Goal: Information Seeking & Learning: Check status

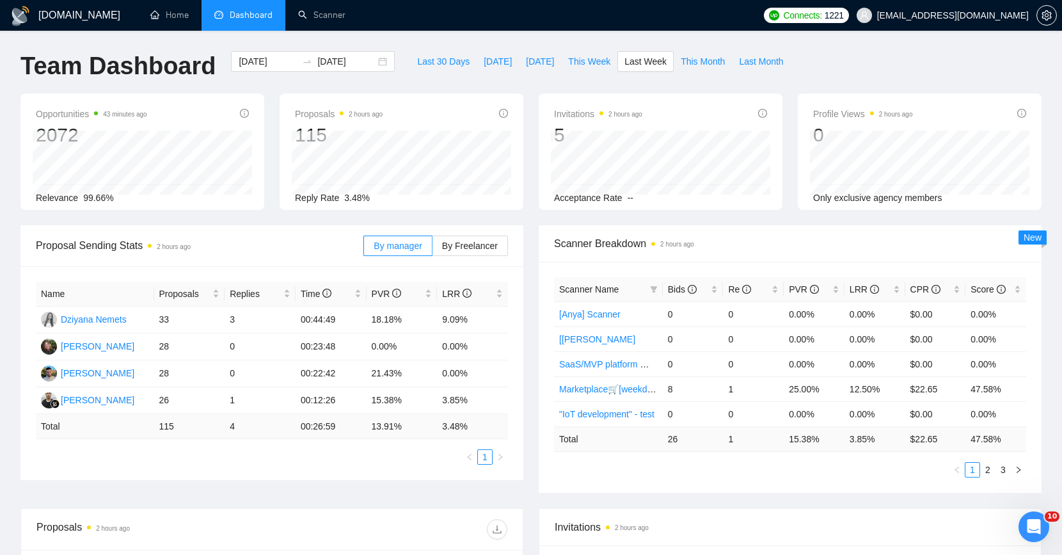
click at [535, 127] on div "Invitations 2 hours ago 5 Acceptance Rate --" at bounding box center [660, 151] width 259 height 116
click at [344, 89] on div "[DATE] [DATE]" at bounding box center [312, 72] width 179 height 42
drag, startPoint x: 260, startPoint y: 400, endPoint x: 205, endPoint y: 400, distance: 55.0
click at [205, 400] on tr "[PERSON_NAME] 26 1 00:12:26 15.38% 3.85%" at bounding box center [272, 400] width 472 height 27
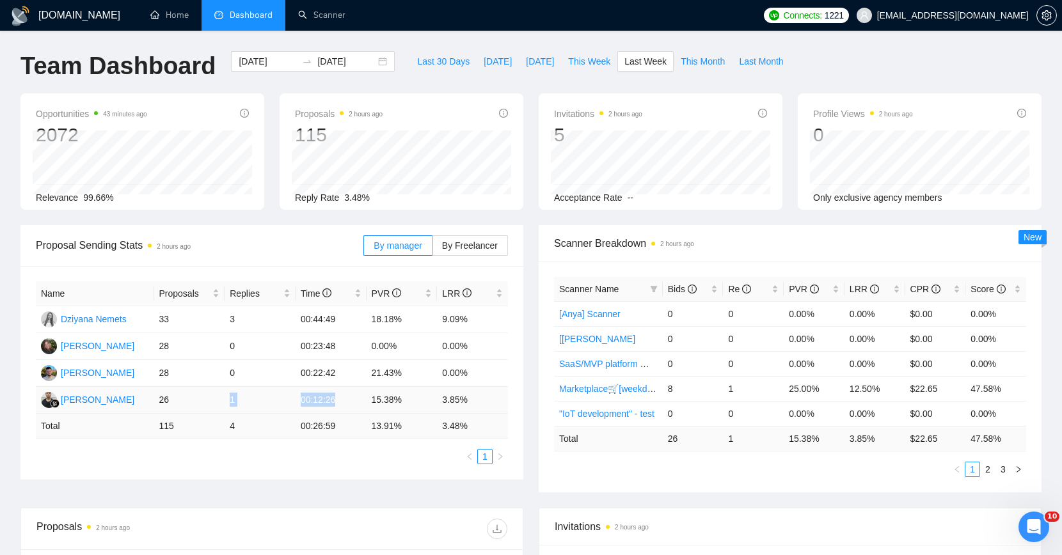
drag, startPoint x: 205, startPoint y: 400, endPoint x: 353, endPoint y: 405, distance: 148.5
click at [353, 405] on tr "[PERSON_NAME] 26 1 00:12:26 15.38% 3.85%" at bounding box center [272, 400] width 472 height 27
click at [272, 241] on span "Proposal Sending Stats 2 hours ago" at bounding box center [200, 245] width 328 height 16
click at [267, 394] on td "1" at bounding box center [260, 400] width 71 height 27
click at [244, 364] on td "0" at bounding box center [260, 373] width 71 height 27
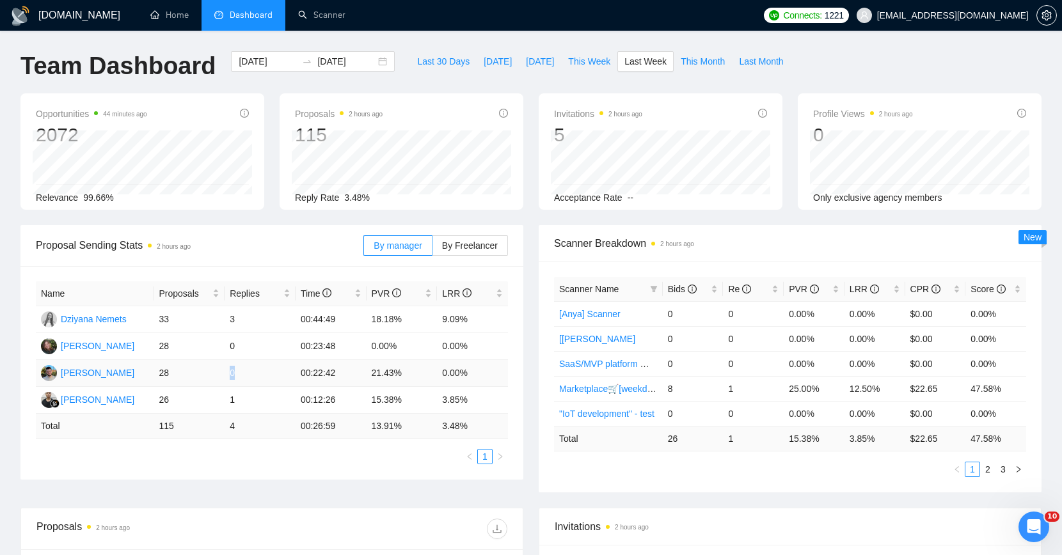
drag, startPoint x: 244, startPoint y: 374, endPoint x: 228, endPoint y: 376, distance: 15.6
click at [228, 376] on td "0" at bounding box center [260, 373] width 71 height 27
click at [230, 374] on td "0" at bounding box center [260, 373] width 71 height 27
click at [265, 64] on input "[DATE]" at bounding box center [268, 61] width 58 height 14
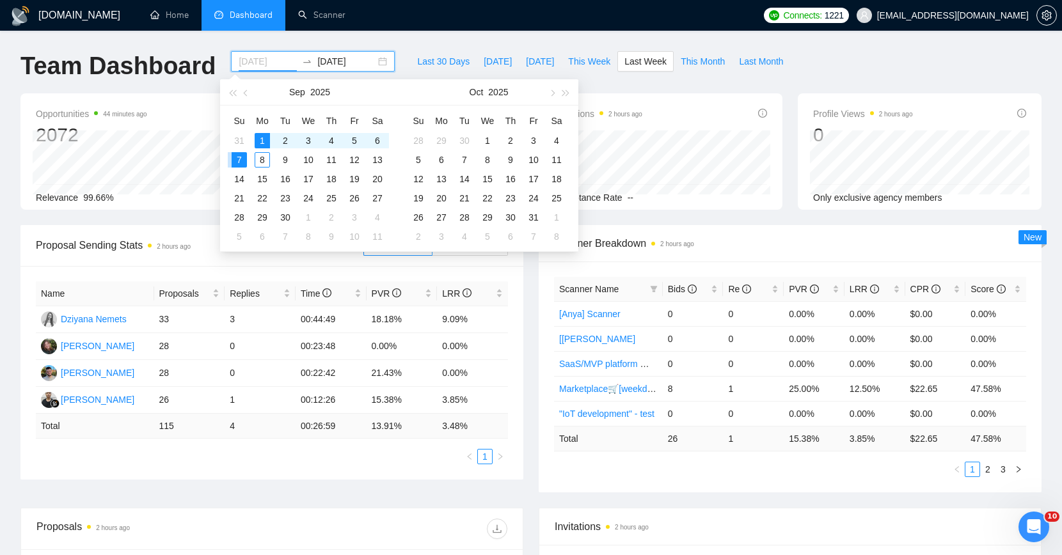
type input "[DATE]"
click at [180, 102] on div "Opportunities 44 minutes ago 2072 [DATE] Relevant 377 Relevance 99.66%" at bounding box center [142, 151] width 244 height 116
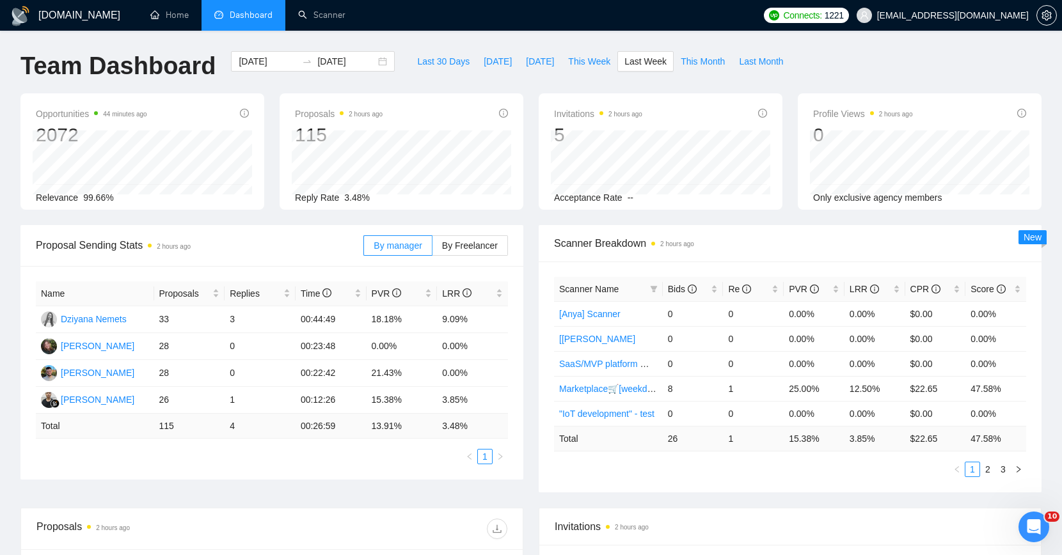
click at [248, 238] on span "Proposal Sending Stats 2 hours ago" at bounding box center [200, 245] width 328 height 16
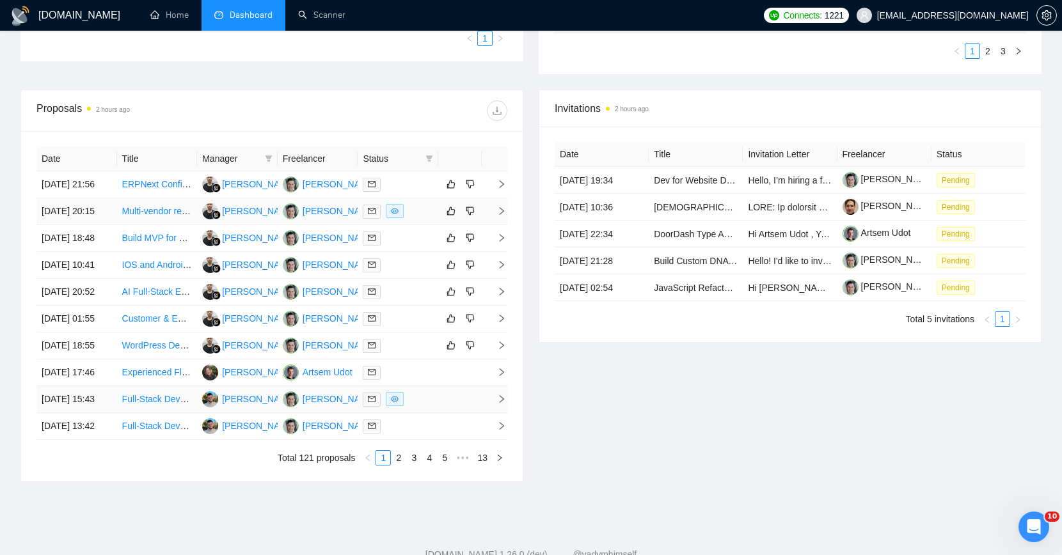
scroll to position [372, 0]
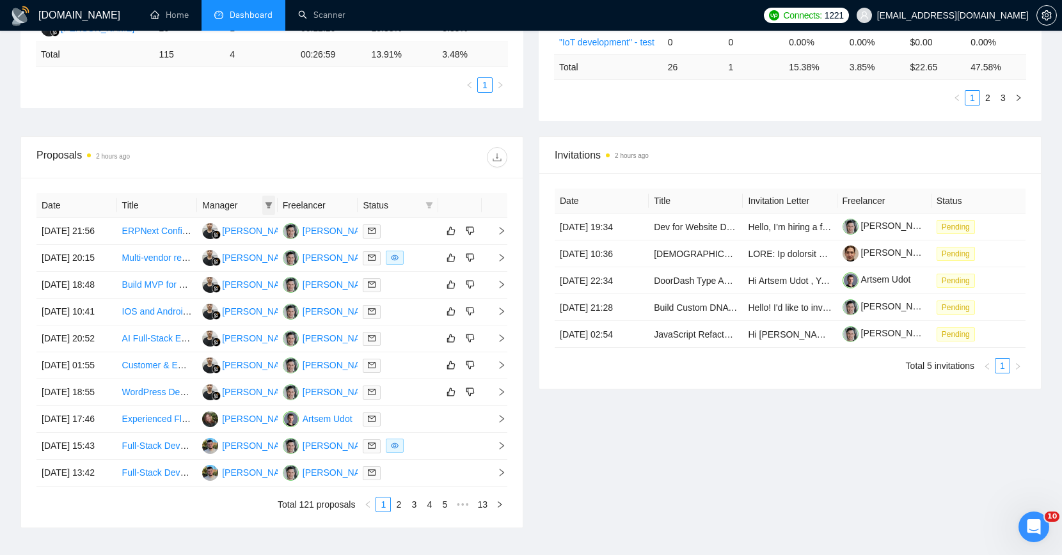
click at [269, 203] on icon "filter" at bounding box center [268, 205] width 7 height 6
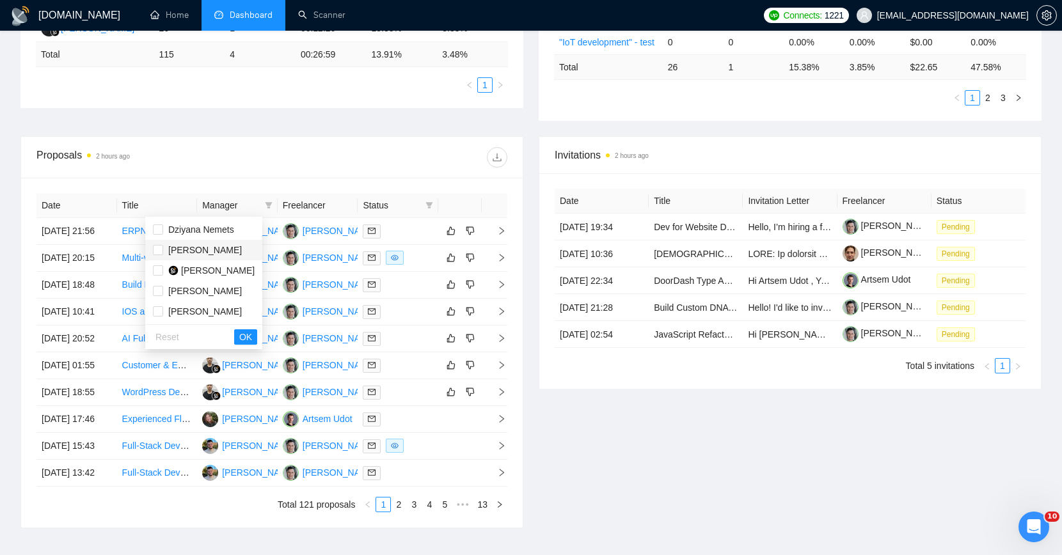
click at [218, 246] on span "[PERSON_NAME]" at bounding box center [205, 250] width 74 height 10
checkbox input "true"
click at [252, 337] on span "OK" at bounding box center [245, 337] width 13 height 14
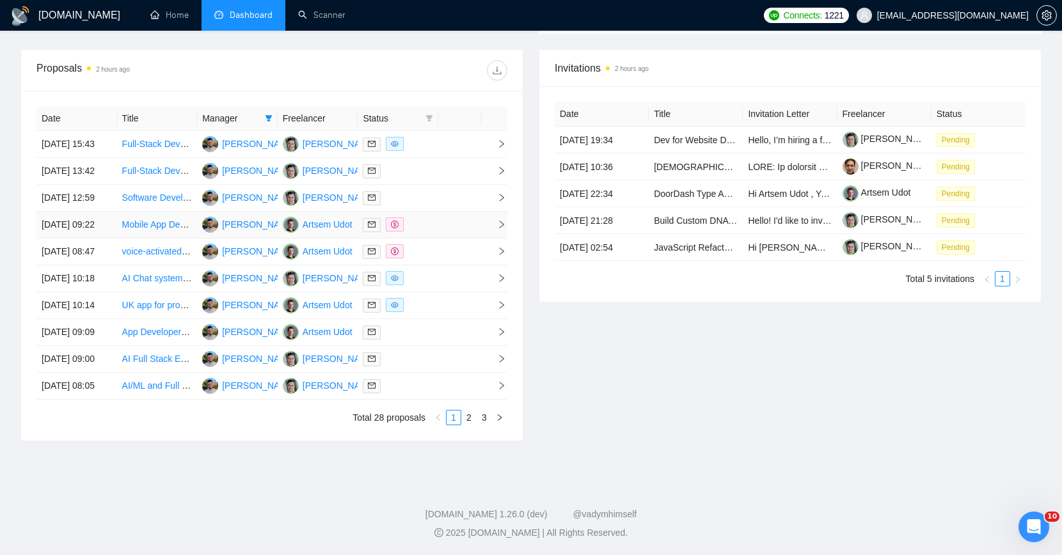
scroll to position [445, 0]
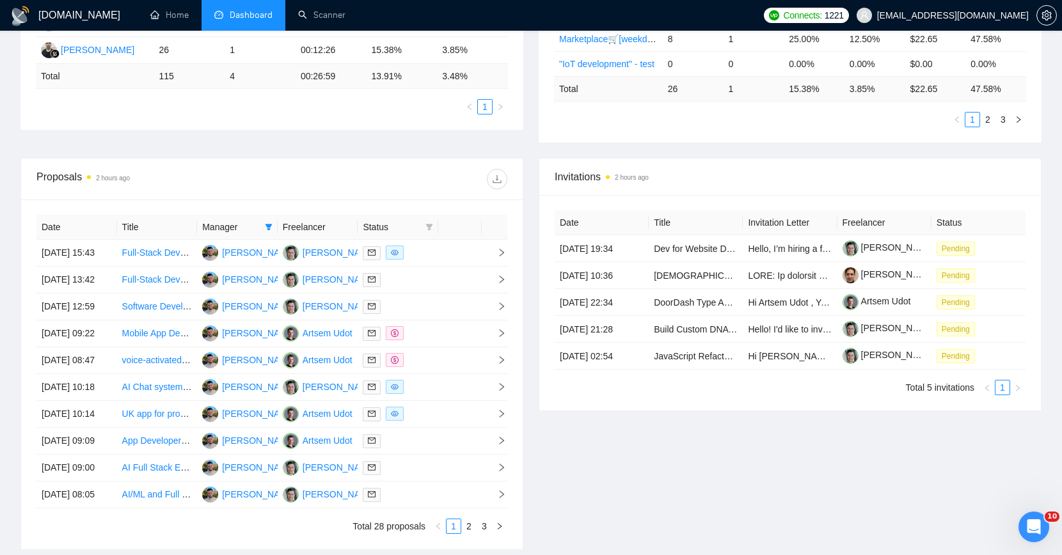
scroll to position [0, 0]
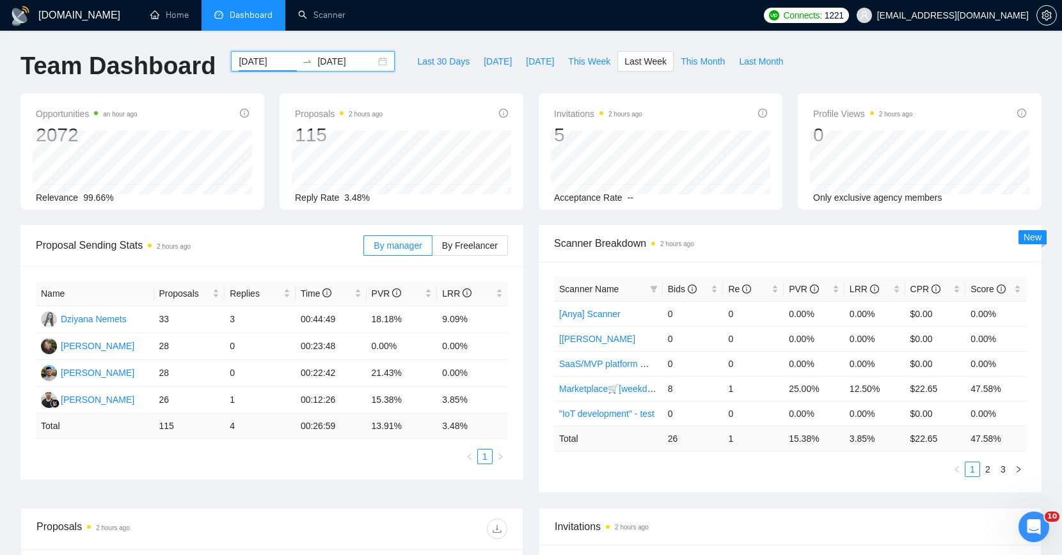
click at [266, 63] on input "[DATE]" at bounding box center [268, 61] width 58 height 14
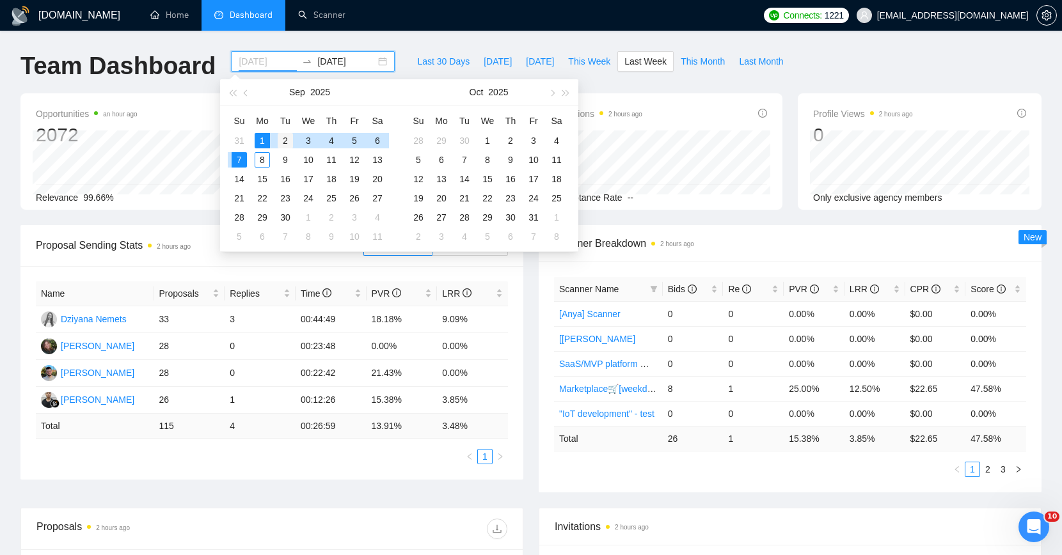
type input "[DATE]"
click at [283, 141] on div "2" at bounding box center [285, 140] width 15 height 15
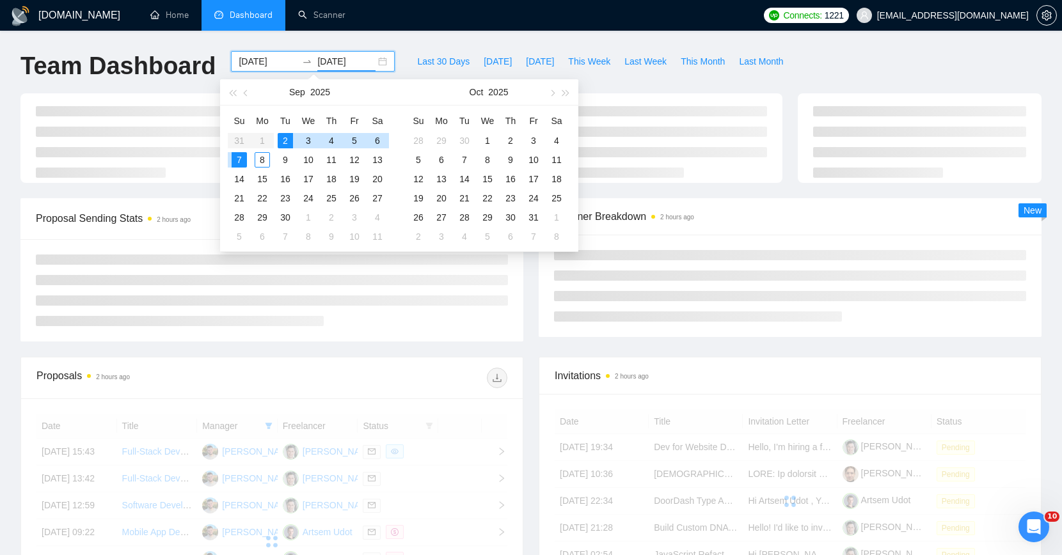
click at [284, 139] on div "2" at bounding box center [285, 140] width 15 height 15
type input "[DATE]"
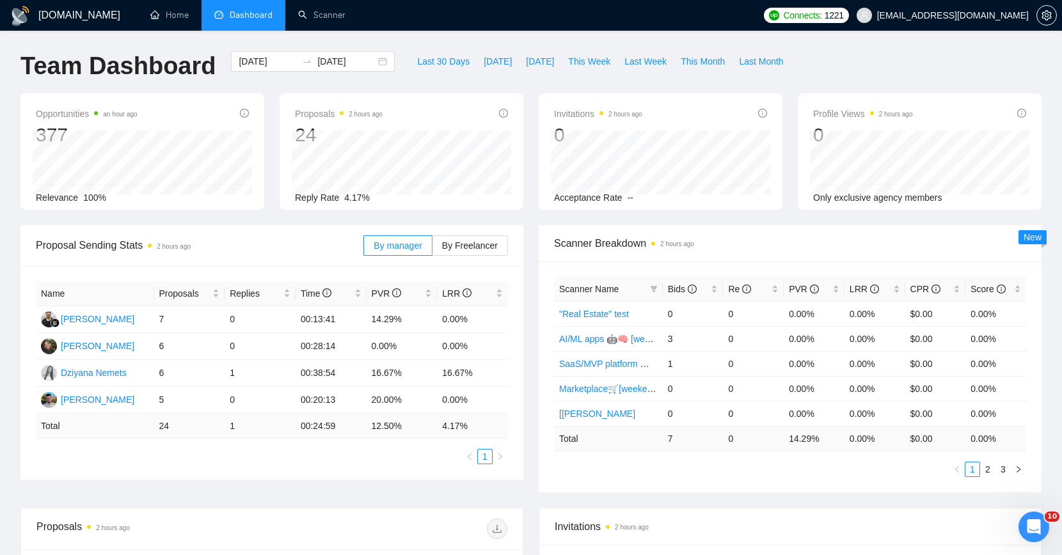
click at [271, 101] on div "Opportunities an hour ago 377 Relevance 100%" at bounding box center [142, 151] width 259 height 116
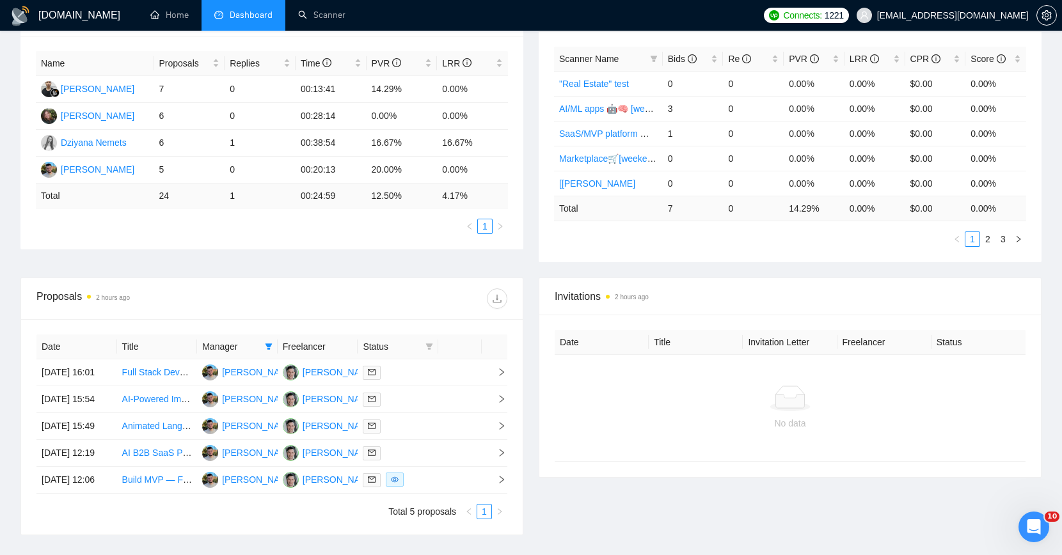
scroll to position [292, 0]
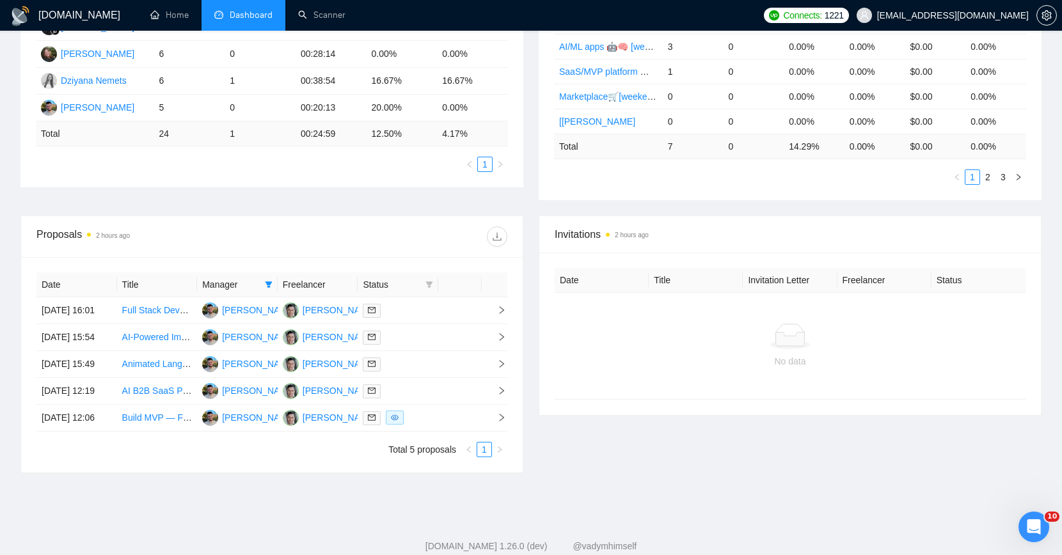
click at [233, 221] on div "Proposals 2 hours ago" at bounding box center [271, 236] width 471 height 41
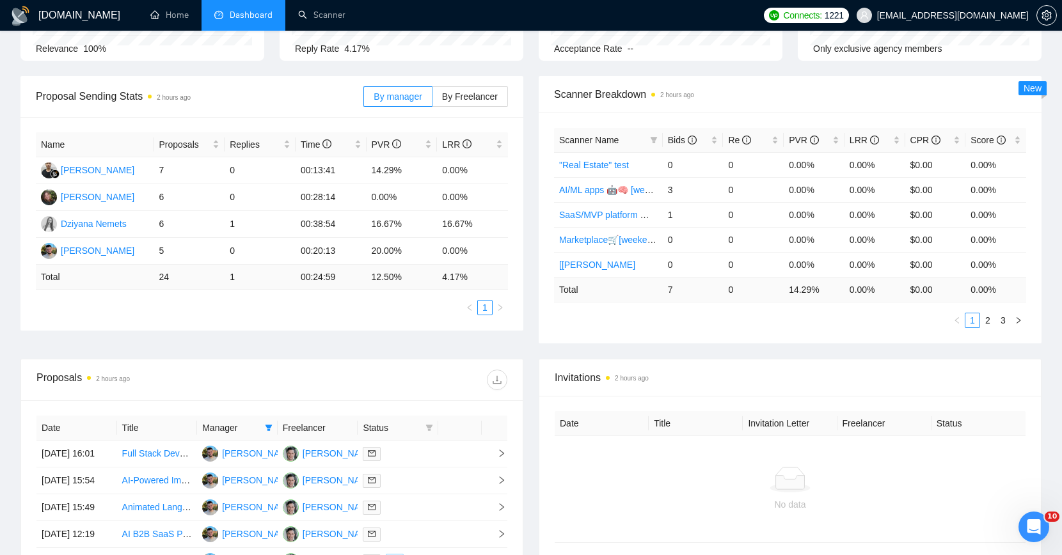
scroll to position [0, 0]
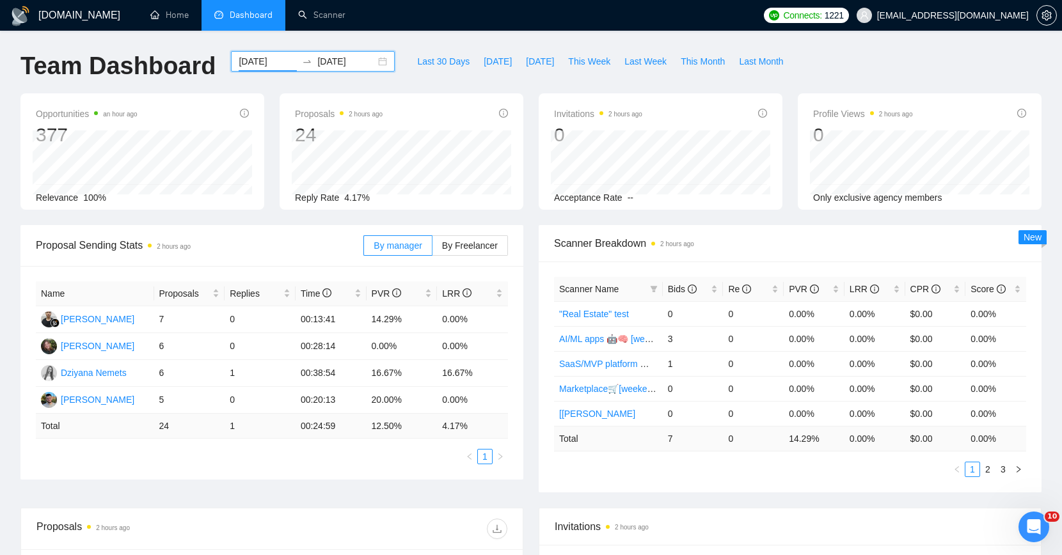
click at [250, 63] on input "[DATE]" at bounding box center [268, 61] width 58 height 14
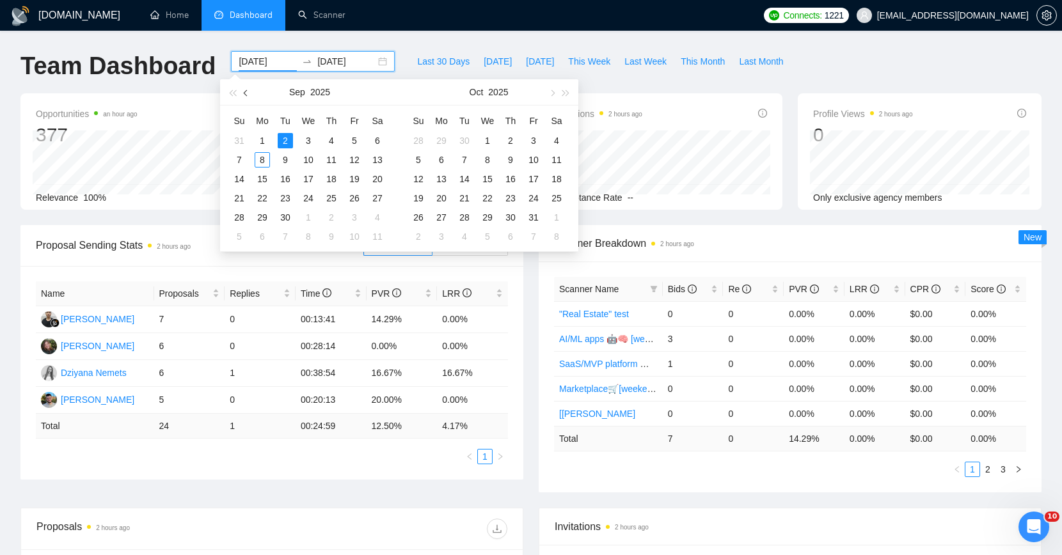
click at [246, 95] on span "button" at bounding box center [247, 93] width 6 height 6
type input "[DATE]"
click at [306, 216] on div "27" at bounding box center [308, 217] width 15 height 15
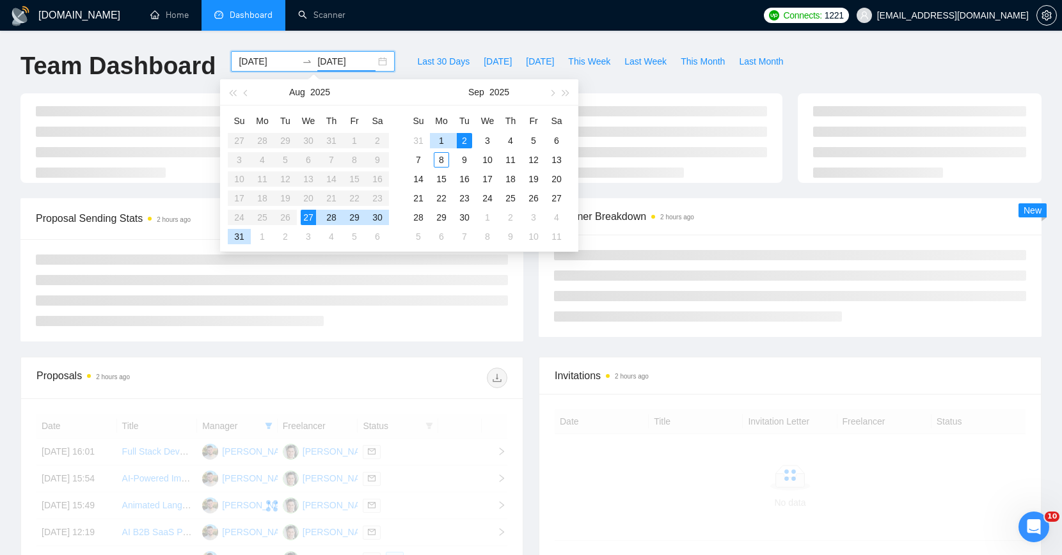
click at [306, 216] on div "27" at bounding box center [308, 217] width 15 height 15
type input "[DATE]"
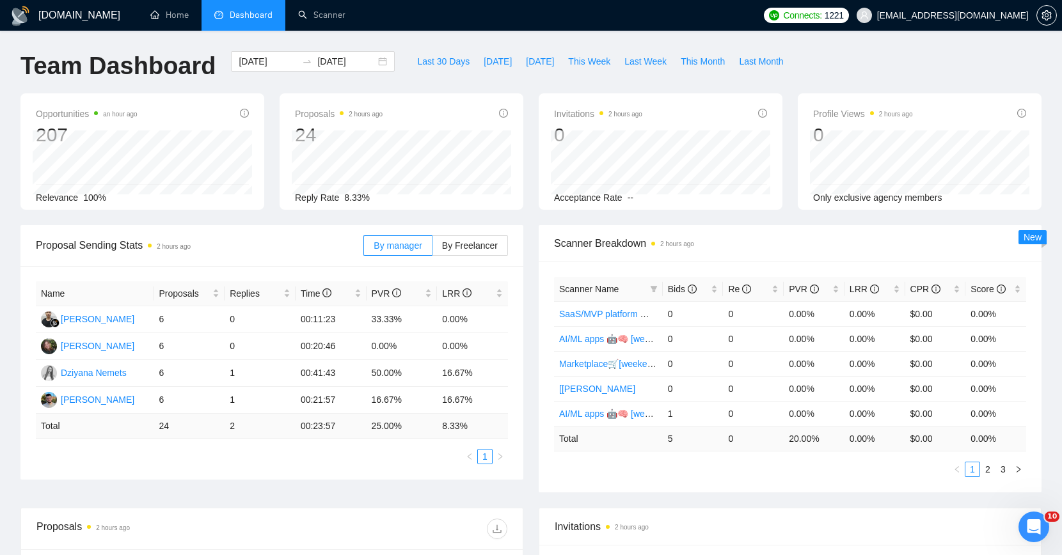
click at [289, 225] on div "Proposal Sending Stats 2 hours ago By manager By Freelancer" at bounding box center [272, 245] width 472 height 41
click at [409, 99] on div "Proposals 2 hours ago 24 Reply Rate 8.33%" at bounding box center [402, 151] width 244 height 116
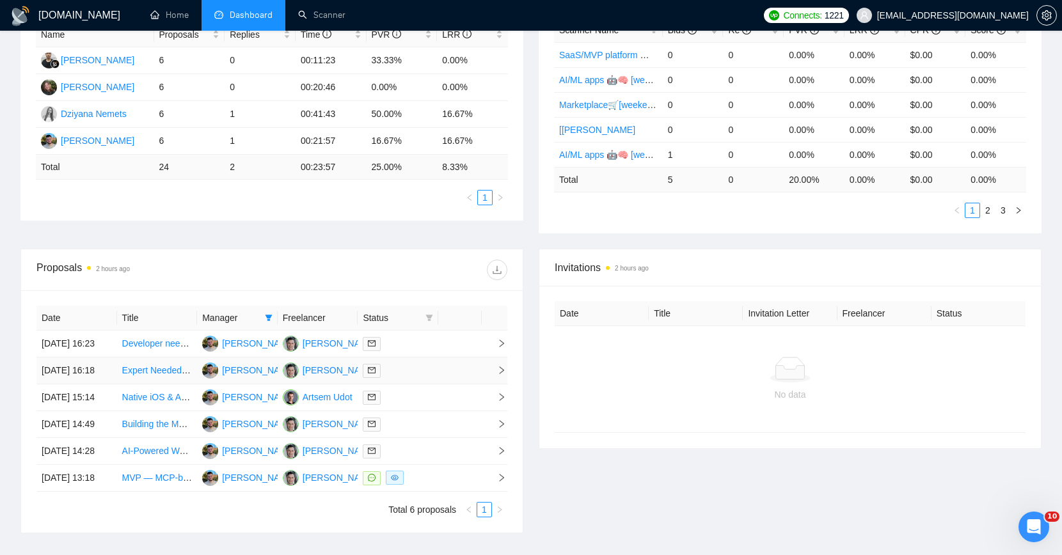
scroll to position [424, 0]
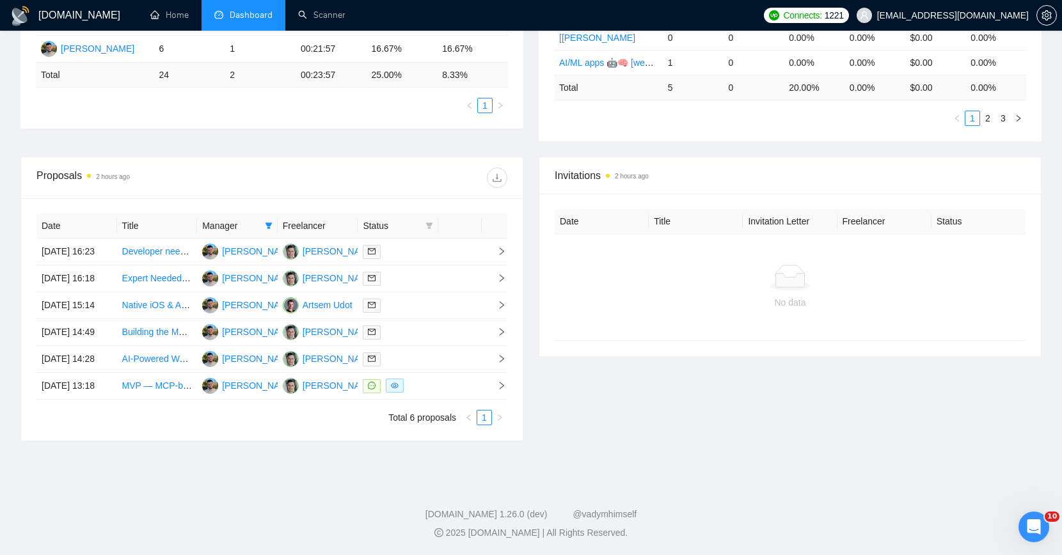
click at [322, 419] on ul "Total 6 proposals 1" at bounding box center [271, 417] width 471 height 15
click at [358, 425] on div "Date Title Manager Freelancer Status [DATE] 16:23 Developer need for AI powered…" at bounding box center [272, 319] width 502 height 242
click at [357, 425] on ul "Total 6 proposals 1" at bounding box center [271, 417] width 471 height 15
click at [246, 452] on div "Proposals 2 hours ago Date Title Manager Freelancer Status [DATE] 16:23 Develop…" at bounding box center [531, 307] width 1036 height 300
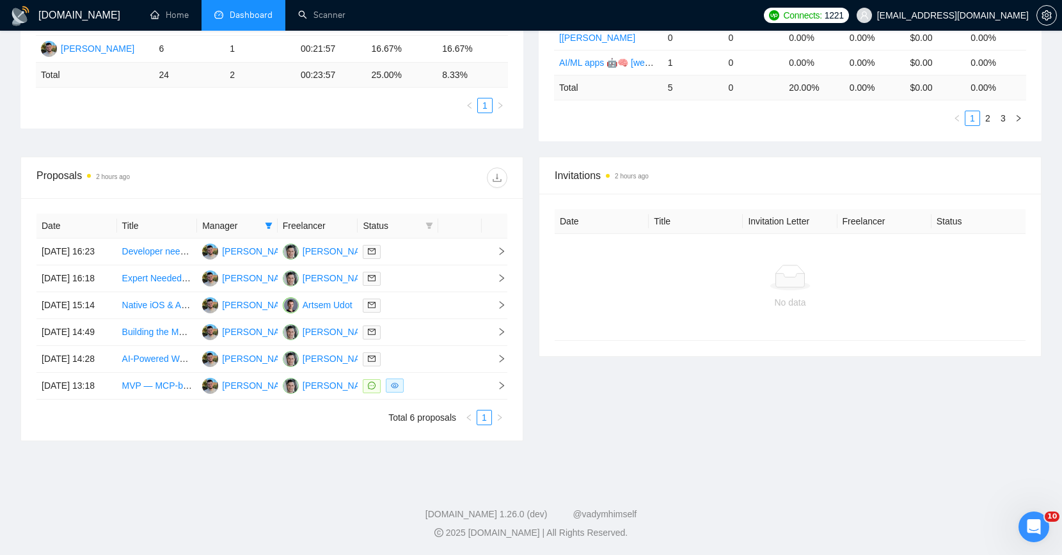
click at [207, 468] on div "[DOMAIN_NAME] Home Dashboard Scanner Connects: 1221 [EMAIL_ADDRESS][DOMAIN_NAME…" at bounding box center [531, 102] width 1062 height 907
click at [234, 432] on div "Date Title Manager Freelancer Status [DATE] 16:23 Developer need for AI powered…" at bounding box center [272, 319] width 502 height 242
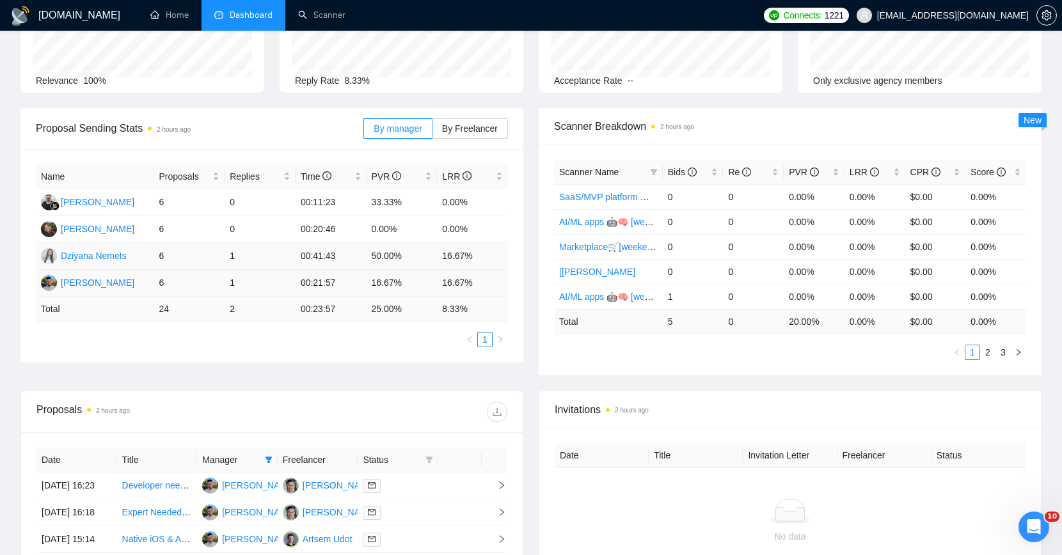
scroll to position [0, 0]
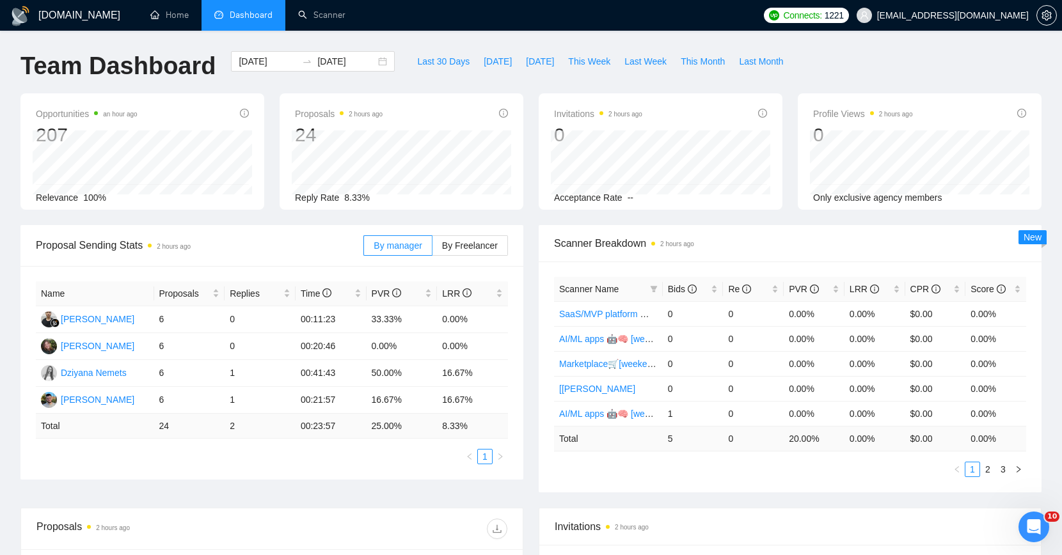
click at [283, 234] on div "Proposal Sending Stats 2 hours ago" at bounding box center [200, 245] width 328 height 36
click at [404, 94] on div "Data was last updated" at bounding box center [361, 87] width 99 height 31
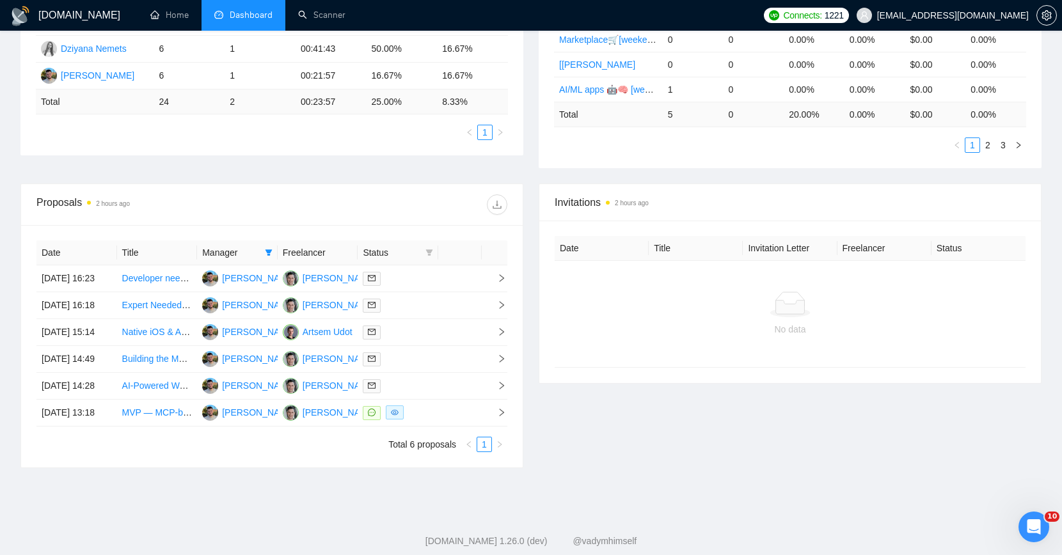
scroll to position [424, 0]
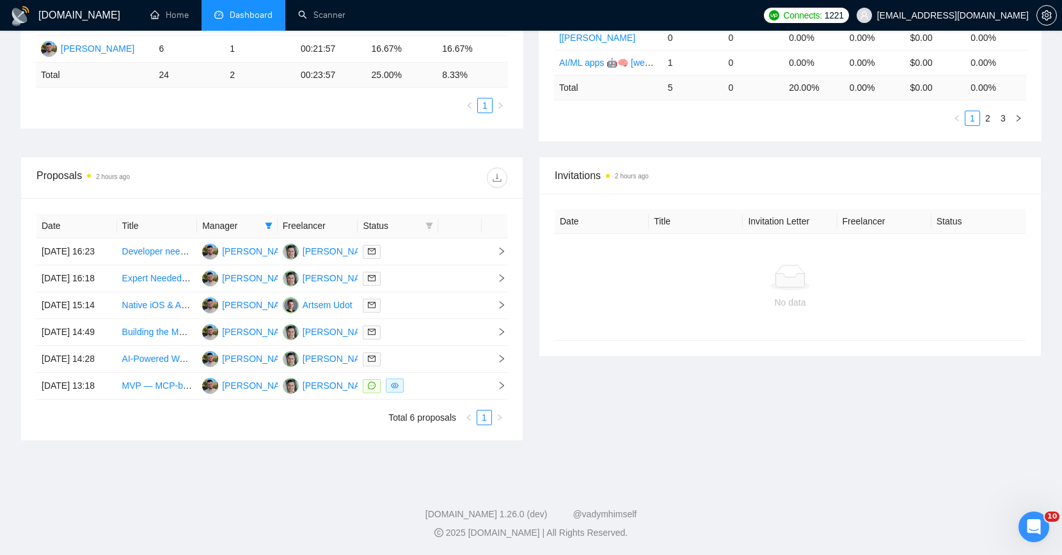
click at [465, 198] on div "Date Title Manager Freelancer Status [DATE] 16:23 Developer need for AI powered…" at bounding box center [272, 319] width 502 height 242
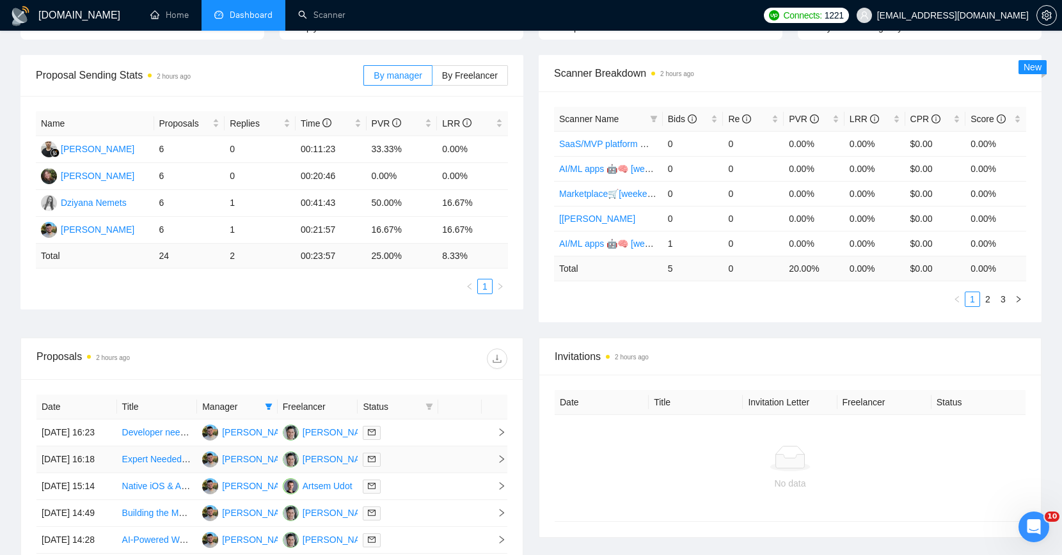
scroll to position [0, 0]
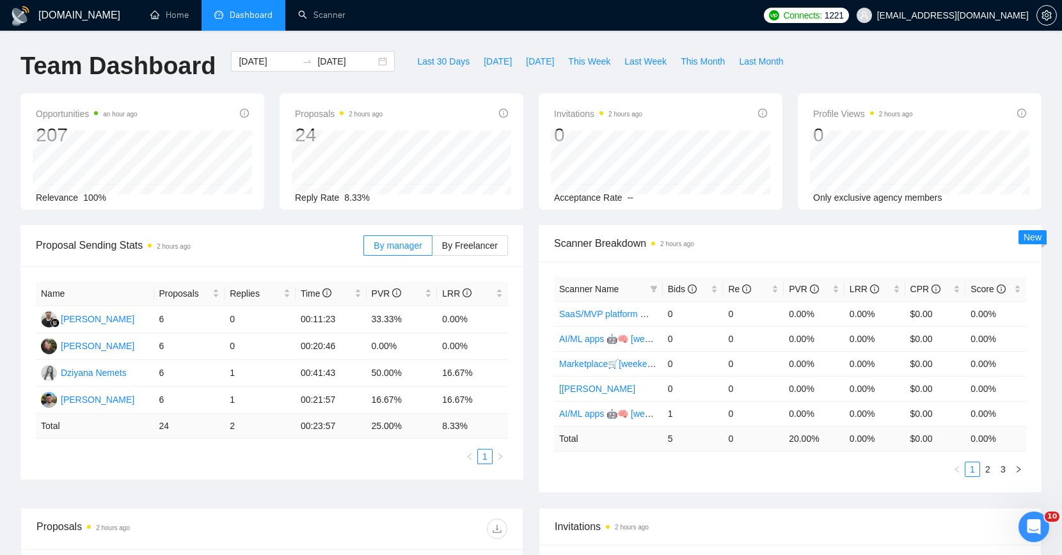
click at [530, 338] on div "Proposal Sending Stats 2 hours ago By manager By Freelancer Name Proposals Repl…" at bounding box center [272, 352] width 518 height 255
click at [282, 56] on input "[DATE]" at bounding box center [268, 61] width 58 height 14
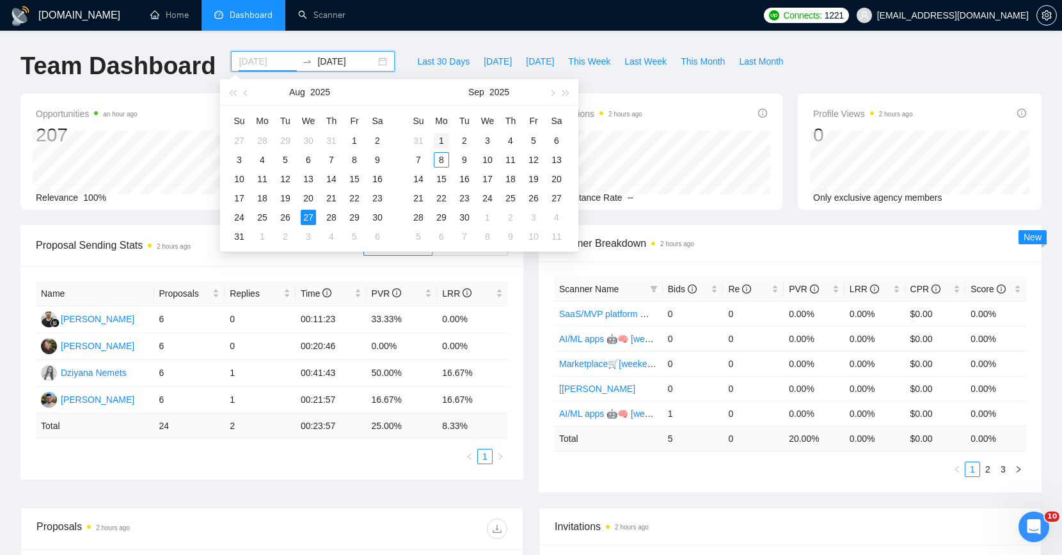
type input "[DATE]"
click at [443, 138] on div "1" at bounding box center [441, 140] width 15 height 15
type input "[DATE]"
click at [413, 164] on div "7" at bounding box center [418, 159] width 15 height 15
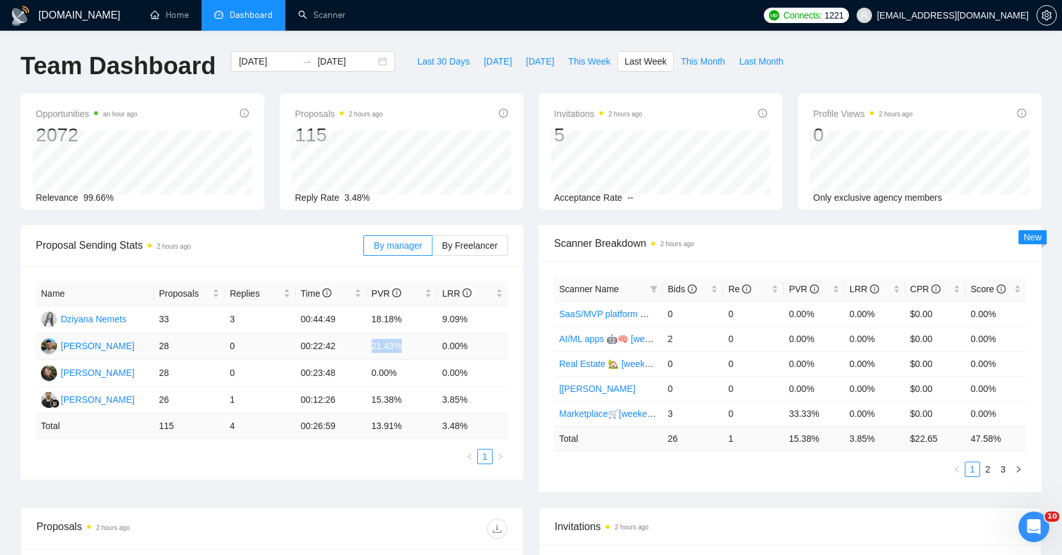
drag, startPoint x: 367, startPoint y: 348, endPoint x: 401, endPoint y: 355, distance: 34.6
click at [401, 355] on td "21.43%" at bounding box center [402, 346] width 71 height 27
click at [426, 345] on td "21.43%" at bounding box center [402, 346] width 71 height 27
drag, startPoint x: 392, startPoint y: 336, endPoint x: 396, endPoint y: 345, distance: 9.7
click at [396, 345] on td "21.43%" at bounding box center [402, 346] width 71 height 27
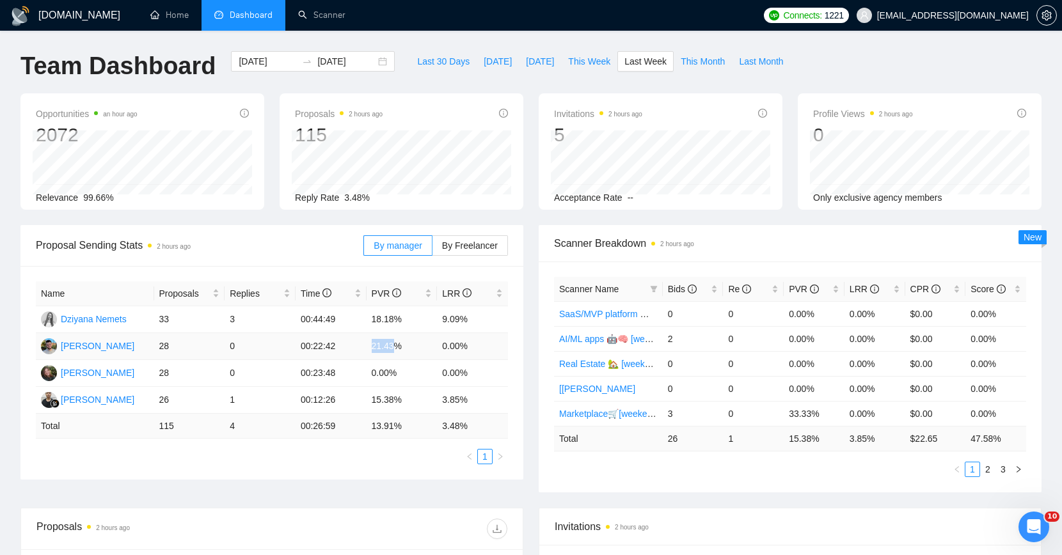
click at [396, 345] on td "21.43%" at bounding box center [402, 346] width 71 height 27
drag, startPoint x: 390, startPoint y: 349, endPoint x: 365, endPoint y: 347, distance: 25.0
click at [365, 347] on tr "[PERSON_NAME] 28 0 00:22:42 21.43% 0.00%" at bounding box center [272, 346] width 472 height 27
drag, startPoint x: 382, startPoint y: 372, endPoint x: 403, endPoint y: 374, distance: 21.2
click at [403, 374] on td "0.00%" at bounding box center [402, 373] width 71 height 27
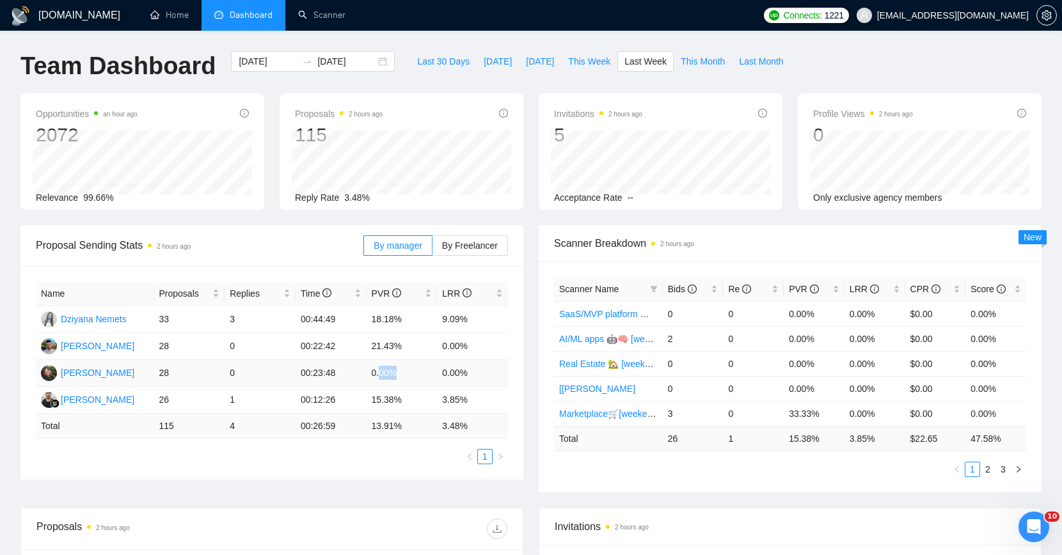
click at [404, 374] on td "0.00%" at bounding box center [402, 373] width 71 height 27
click at [335, 378] on td "00:23:48" at bounding box center [331, 373] width 71 height 27
click at [338, 377] on td "00:23:48" at bounding box center [331, 373] width 71 height 27
click at [356, 371] on td "00:23:48" at bounding box center [331, 373] width 71 height 27
click at [397, 342] on td "21.43%" at bounding box center [402, 346] width 71 height 27
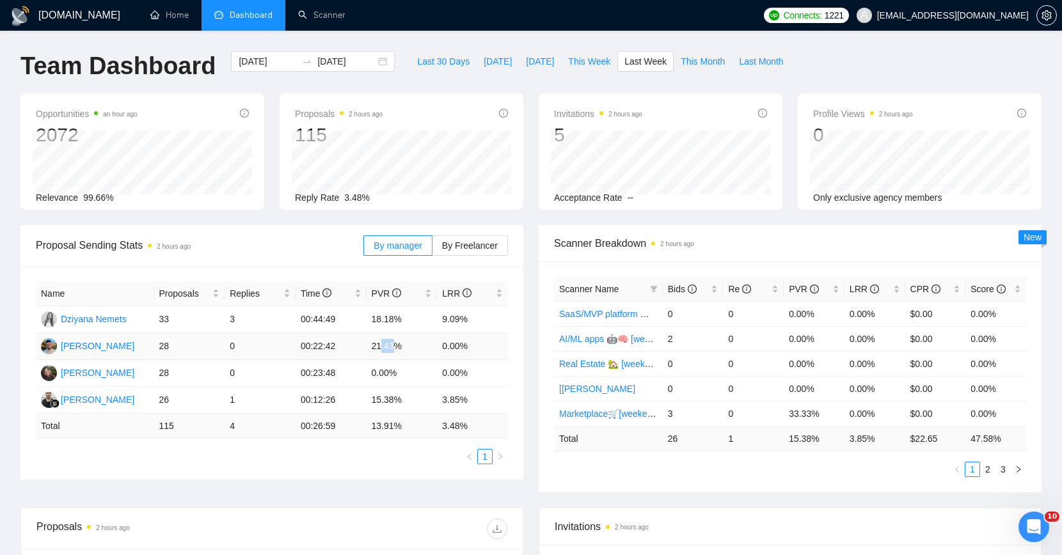
click at [389, 344] on td "21.43%" at bounding box center [402, 346] width 71 height 27
drag, startPoint x: 390, startPoint y: 344, endPoint x: 374, endPoint y: 347, distance: 16.8
click at [374, 347] on td "21.43%" at bounding box center [402, 346] width 71 height 27
click at [370, 337] on td "21.43%" at bounding box center [402, 346] width 71 height 27
drag, startPoint x: 361, startPoint y: 346, endPoint x: 395, endPoint y: 349, distance: 34.1
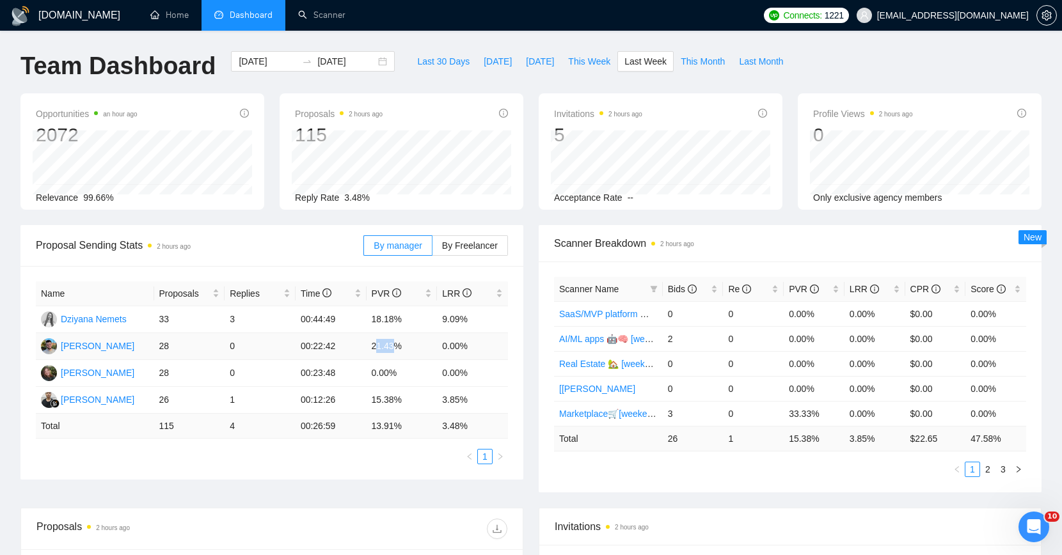
click at [395, 349] on td "21.43%" at bounding box center [402, 346] width 71 height 27
click at [325, 256] on div "Proposal Sending Stats 2 hours ago" at bounding box center [200, 245] width 328 height 36
click at [378, 346] on td "21.43%" at bounding box center [402, 346] width 71 height 27
drag, startPoint x: 315, startPoint y: 225, endPoint x: 324, endPoint y: 213, distance: 15.5
click at [315, 225] on div "Proposal Sending Stats 2 hours ago By manager By Freelancer" at bounding box center [272, 245] width 472 height 41
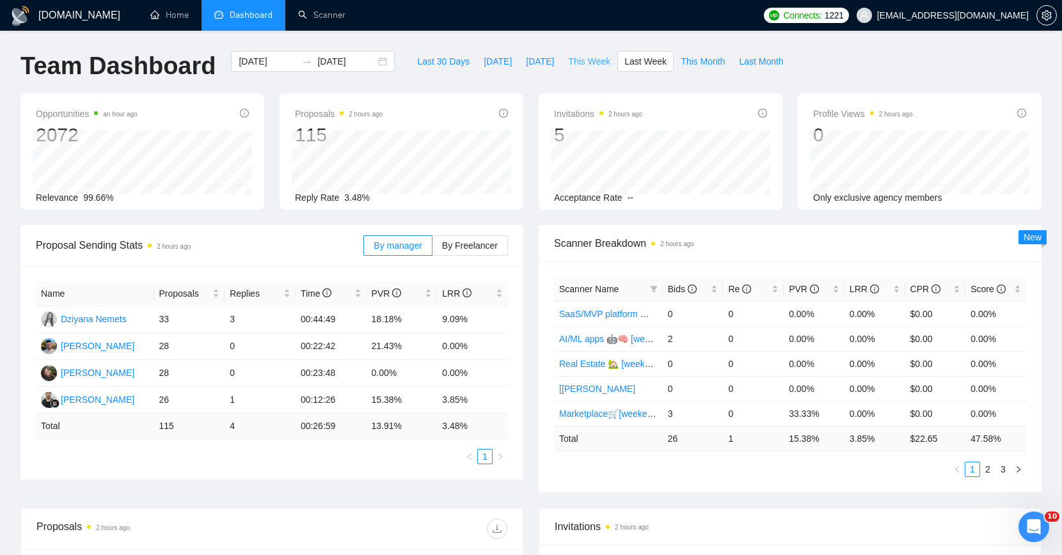
click at [583, 61] on span "This Week" at bounding box center [589, 61] width 42 height 14
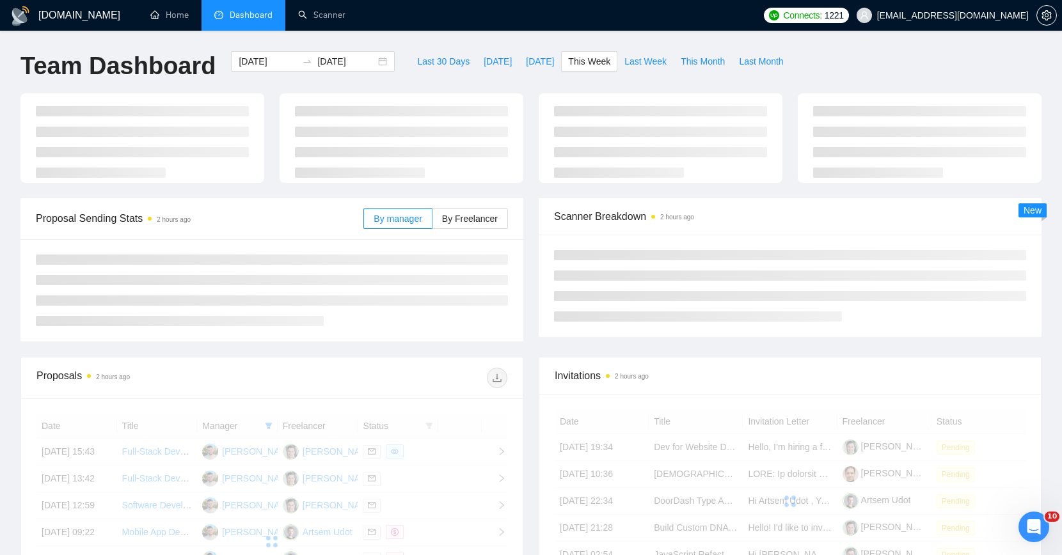
type input "[DATE]"
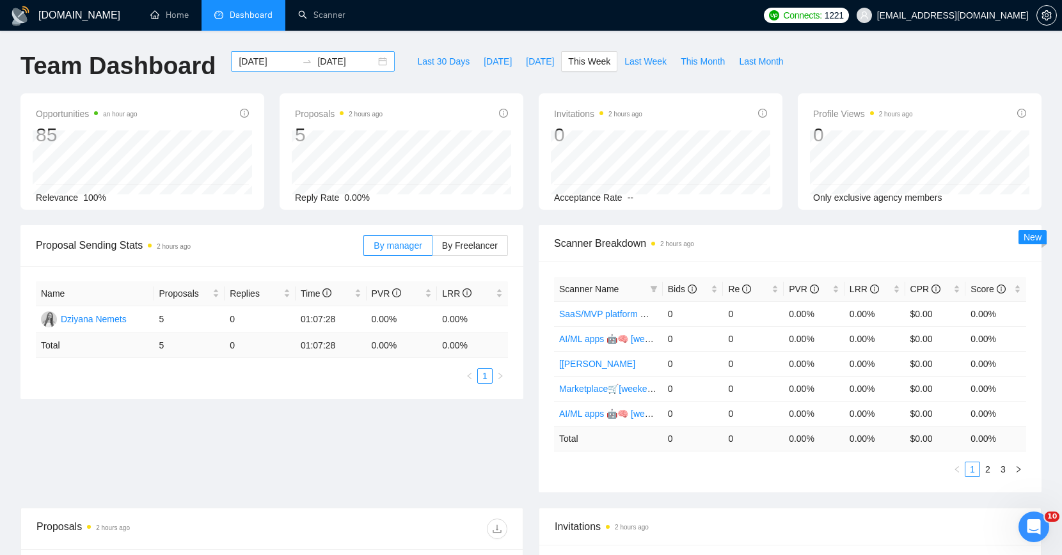
click at [277, 59] on input "[DATE]" at bounding box center [268, 61] width 58 height 14
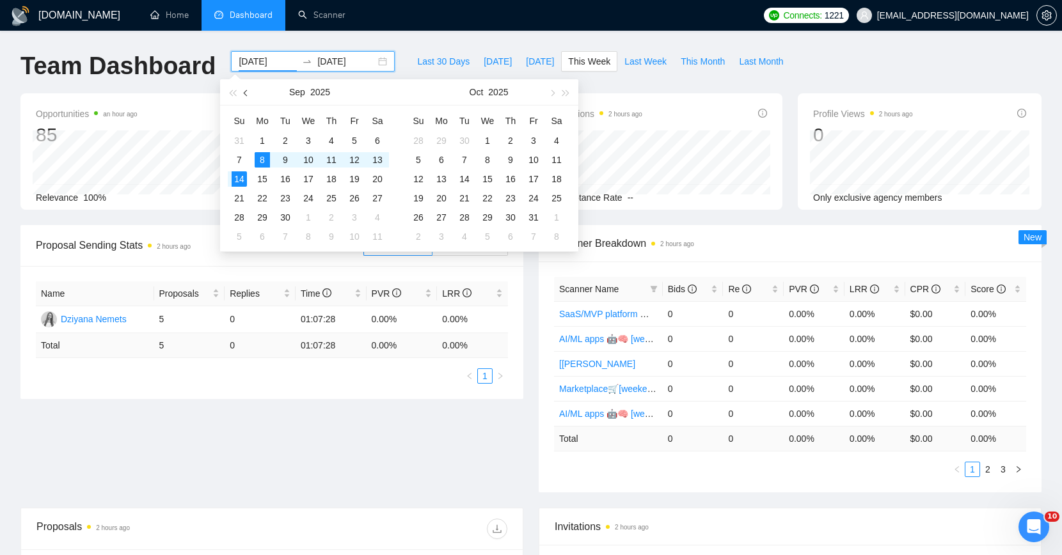
click at [246, 84] on button "button" at bounding box center [246, 92] width 14 height 26
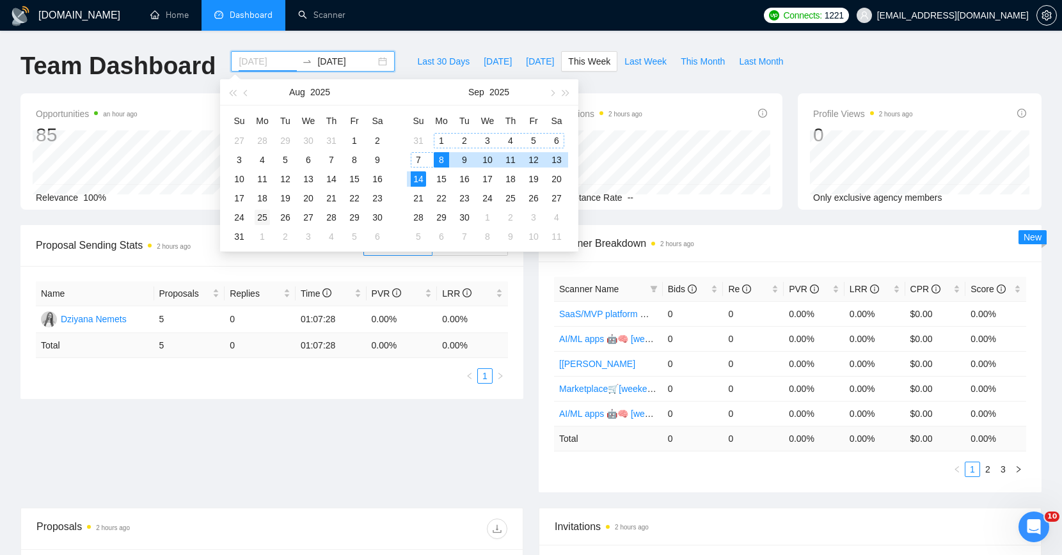
type input "[DATE]"
click at [258, 218] on div "25" at bounding box center [262, 217] width 15 height 15
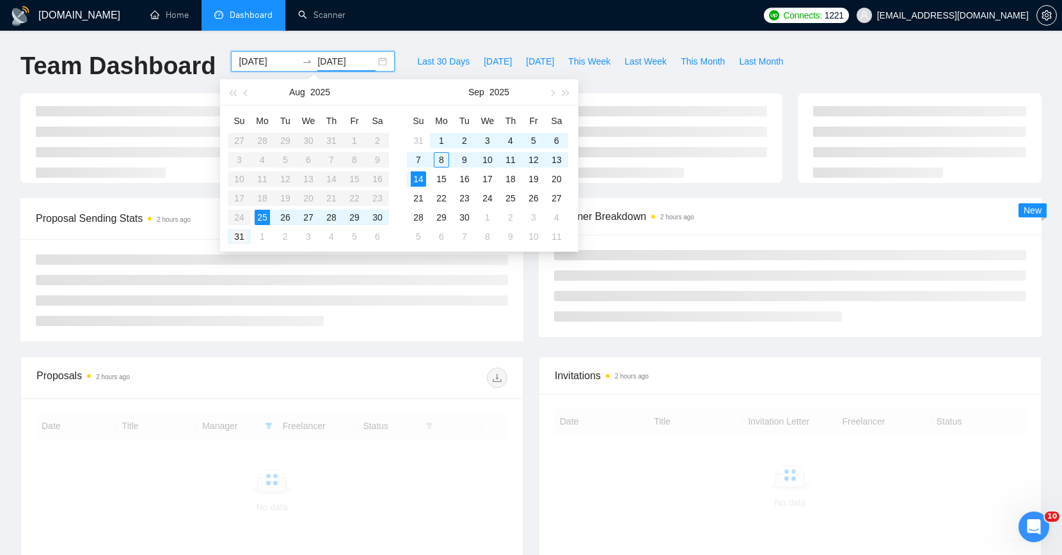
type input "[DATE]"
click at [243, 233] on div "31" at bounding box center [239, 236] width 15 height 15
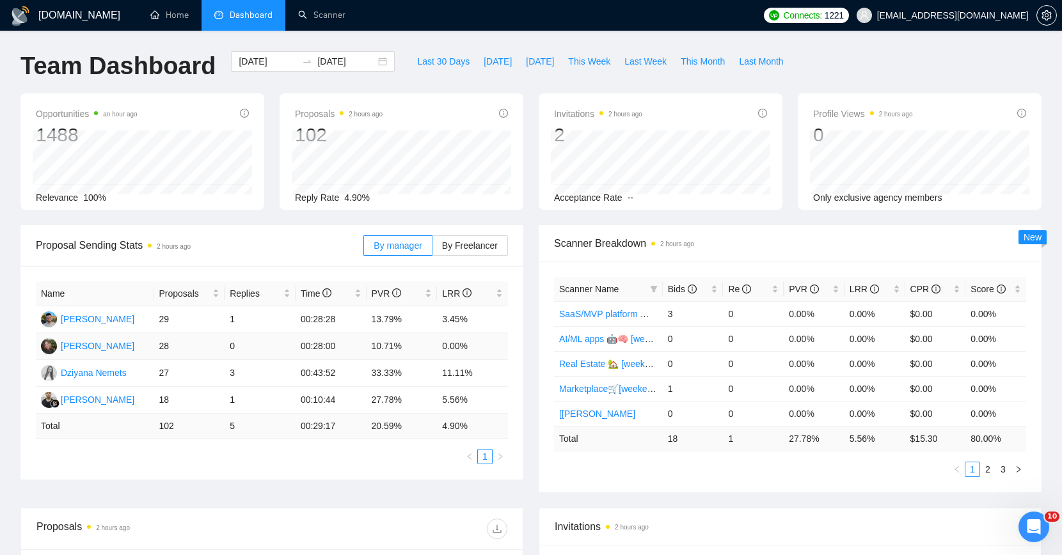
click at [336, 340] on td "00:28:00" at bounding box center [331, 346] width 71 height 27
click at [271, 234] on div "Proposal Sending Stats 2 hours ago" at bounding box center [200, 245] width 328 height 36
drag, startPoint x: 304, startPoint y: 113, endPoint x: 333, endPoint y: 111, distance: 28.9
click at [333, 111] on span "Proposals 2 hours ago" at bounding box center [339, 113] width 88 height 15
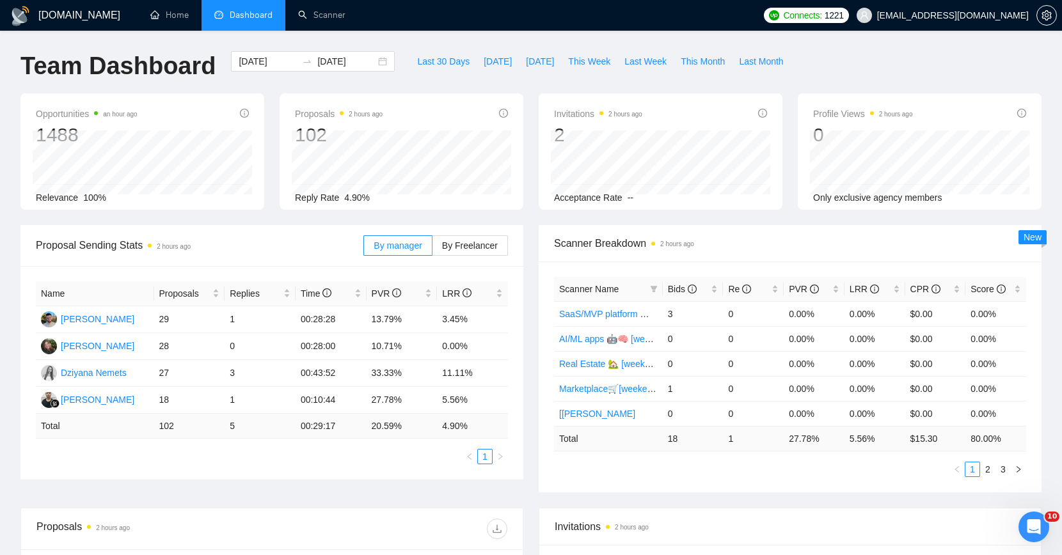
click at [381, 102] on div "Proposals 2 hours ago 102 Reply Rate 4.90%" at bounding box center [402, 151] width 244 height 116
drag, startPoint x: 242, startPoint y: 405, endPoint x: 255, endPoint y: 405, distance: 12.8
click at [255, 405] on td "1" at bounding box center [260, 400] width 71 height 27
click at [255, 406] on td "1" at bounding box center [260, 400] width 71 height 27
click at [283, 230] on div "Proposal Sending Stats 2 hours ago" at bounding box center [200, 245] width 328 height 36
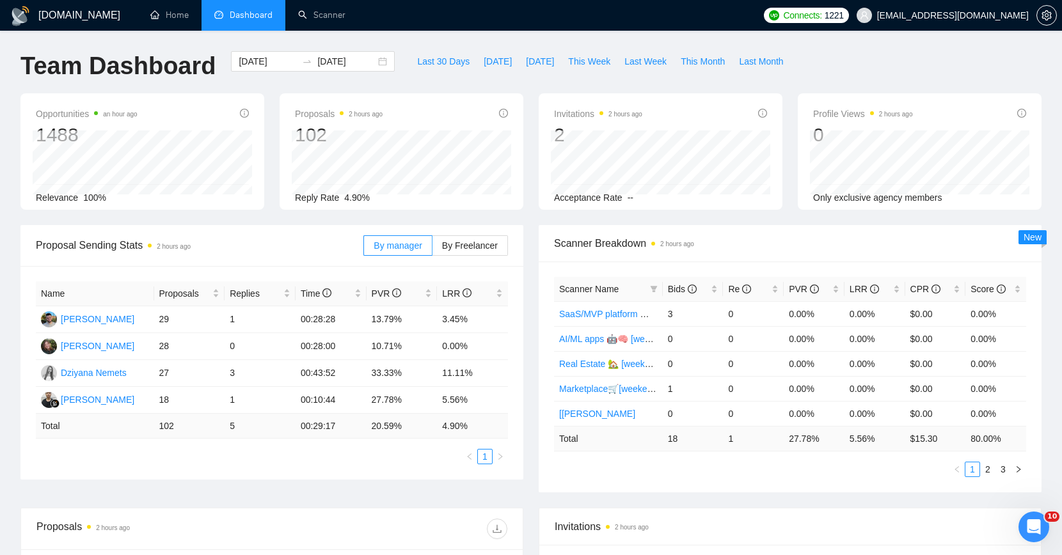
click at [898, 48] on div "[DOMAIN_NAME] Home Dashboard Scanner Connects: 1221 [EMAIL_ADDRESS][DOMAIN_NAME…" at bounding box center [531, 507] width 1062 height 1014
click at [899, 47] on div "[DOMAIN_NAME] Home Dashboard Scanner Connects: 1221 [EMAIL_ADDRESS][DOMAIN_NAME…" at bounding box center [531, 507] width 1062 height 1014
click at [897, 47] on div "[DOMAIN_NAME] Home Dashboard Scanner Connects: 1221 [EMAIL_ADDRESS][DOMAIN_NAME…" at bounding box center [531, 507] width 1062 height 1014
click at [918, 59] on div "Team Dashboard [DATE] [DATE] Last 30 Days [DATE] [DATE] This Week Last Week Thi…" at bounding box center [531, 72] width 1036 height 42
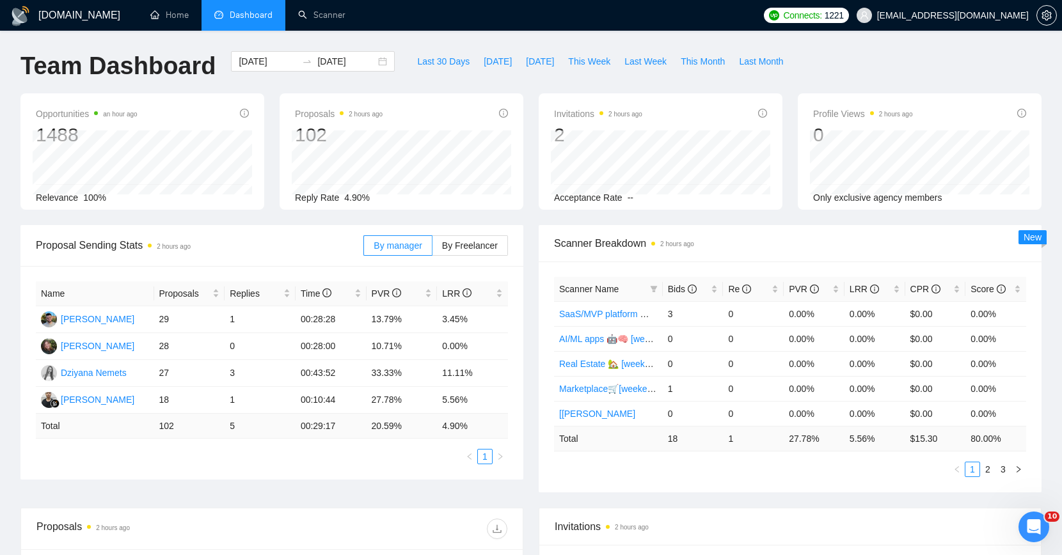
click at [913, 123] on div "0" at bounding box center [863, 135] width 100 height 24
click at [429, 225] on div "By manager By Freelancer" at bounding box center [435, 245] width 145 height 41
click at [336, 252] on span "Proposal Sending Stats 2 hours ago" at bounding box center [200, 245] width 328 height 16
click at [535, 267] on div "Scanner Breakdown 2 hours ago Scanner Name Bids Re PVR LRR CPR Score SaaS/MVP p…" at bounding box center [790, 358] width 518 height 267
click at [521, 269] on div "Name Proposals Replies Time PVR LRR [PERSON_NAME] 29 1 00:28:28 13.79% 3.45% [P…" at bounding box center [271, 373] width 503 height 214
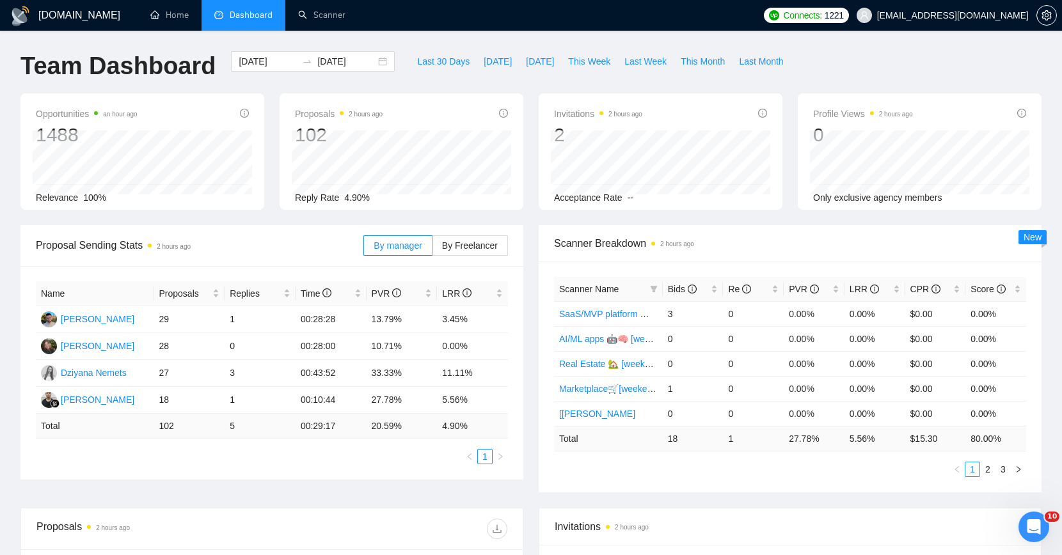
click at [260, 216] on div "Opportunities an hour ago 1488 Relevance 100% Proposals 2 hours ago 102 [DATE] …" at bounding box center [531, 159] width 1036 height 132
drag, startPoint x: 203, startPoint y: 344, endPoint x: 147, endPoint y: 351, distance: 56.7
click at [147, 351] on tr "[PERSON_NAME] 28 0 00:28:00 10.71% 0.00%" at bounding box center [272, 346] width 472 height 27
click at [147, 351] on td "[PERSON_NAME]" at bounding box center [95, 346] width 118 height 27
drag, startPoint x: 147, startPoint y: 351, endPoint x: 235, endPoint y: 341, distance: 88.8
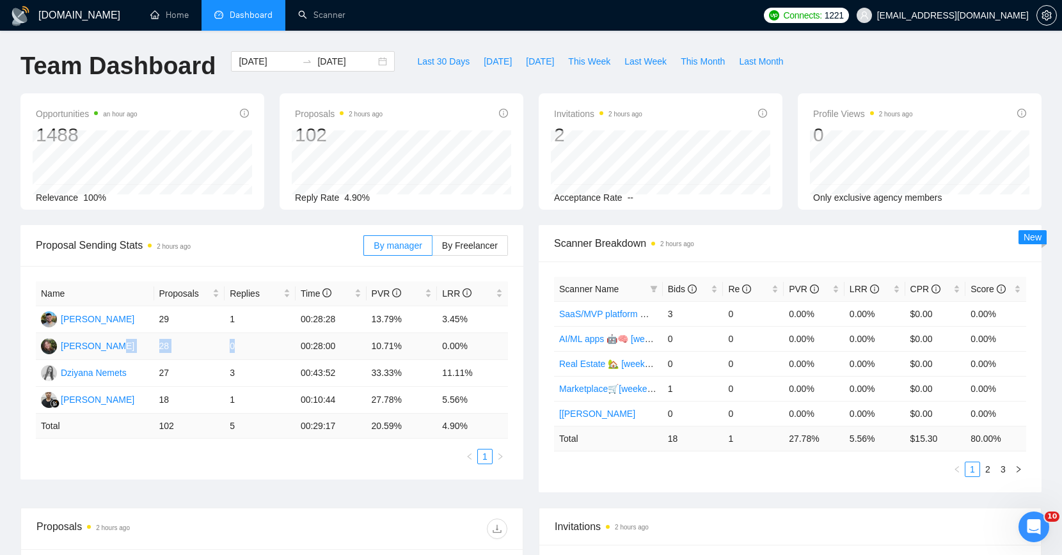
click at [235, 341] on tr "[PERSON_NAME] 28 0 00:28:00 10.71% 0.00%" at bounding box center [272, 346] width 472 height 27
click at [234, 342] on td "0" at bounding box center [260, 346] width 71 height 27
drag, startPoint x: 239, startPoint y: 350, endPoint x: 228, endPoint y: 342, distance: 12.8
click at [228, 342] on td "0" at bounding box center [260, 346] width 71 height 27
drag, startPoint x: 159, startPoint y: 344, endPoint x: 266, endPoint y: 347, distance: 106.9
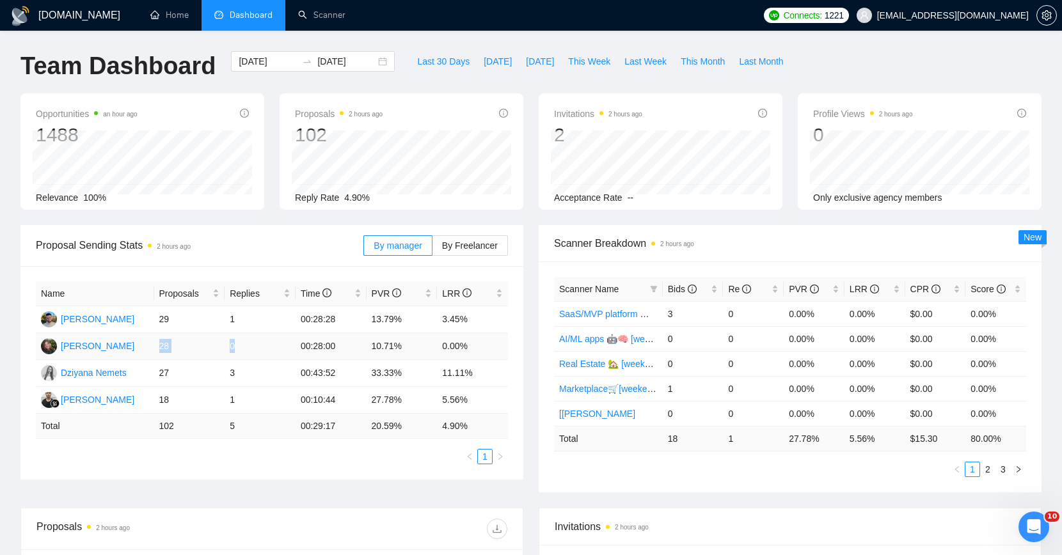
click at [266, 347] on tr "[PERSON_NAME] 28 0 00:28:00 10.71% 0.00%" at bounding box center [272, 346] width 472 height 27
click at [266, 347] on td "0" at bounding box center [260, 346] width 71 height 27
drag, startPoint x: 246, startPoint y: 348, endPoint x: 170, endPoint y: 343, distance: 76.3
click at [178, 345] on tr "[PERSON_NAME] 28 0 00:28:00 10.71% 0.00%" at bounding box center [272, 346] width 472 height 27
drag, startPoint x: 210, startPoint y: 349, endPoint x: 248, endPoint y: 347, distance: 37.8
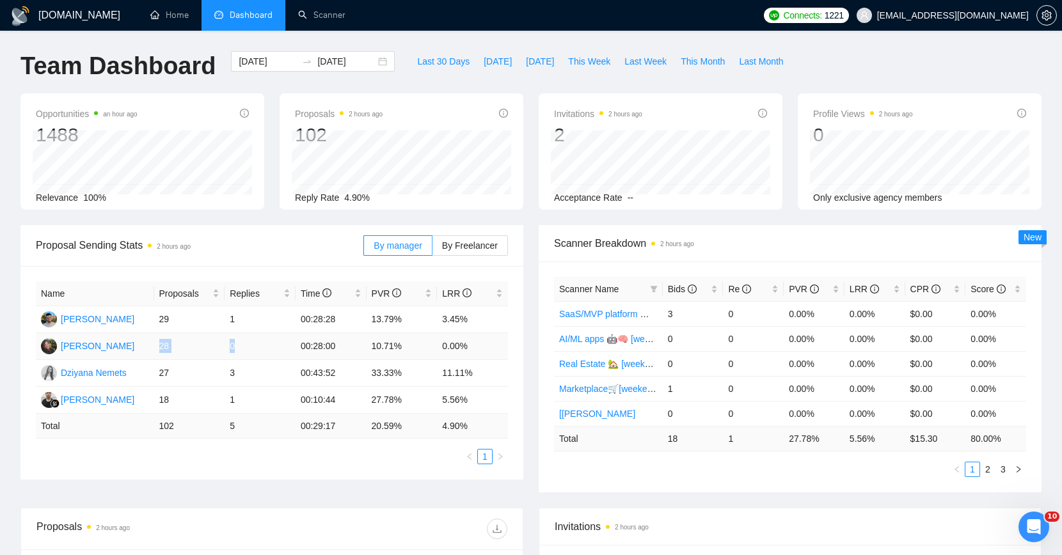
click at [248, 347] on tr "[PERSON_NAME] 28 0 00:28:00 10.71% 0.00%" at bounding box center [272, 346] width 472 height 27
click at [248, 347] on td "0" at bounding box center [260, 346] width 71 height 27
click at [441, 95] on div "Proposals 2 hours ago 102 [DATE] Sent 17 Replied 2 Reply Rate 4.90%" at bounding box center [402, 151] width 244 height 116
click at [493, 35] on div "[DOMAIN_NAME] Home Dashboard Scanner Connects: 1221 [EMAIL_ADDRESS][DOMAIN_NAME…" at bounding box center [531, 507] width 1062 height 1014
click at [256, 234] on div "Proposal Sending Stats 2 hours ago" at bounding box center [200, 245] width 328 height 36
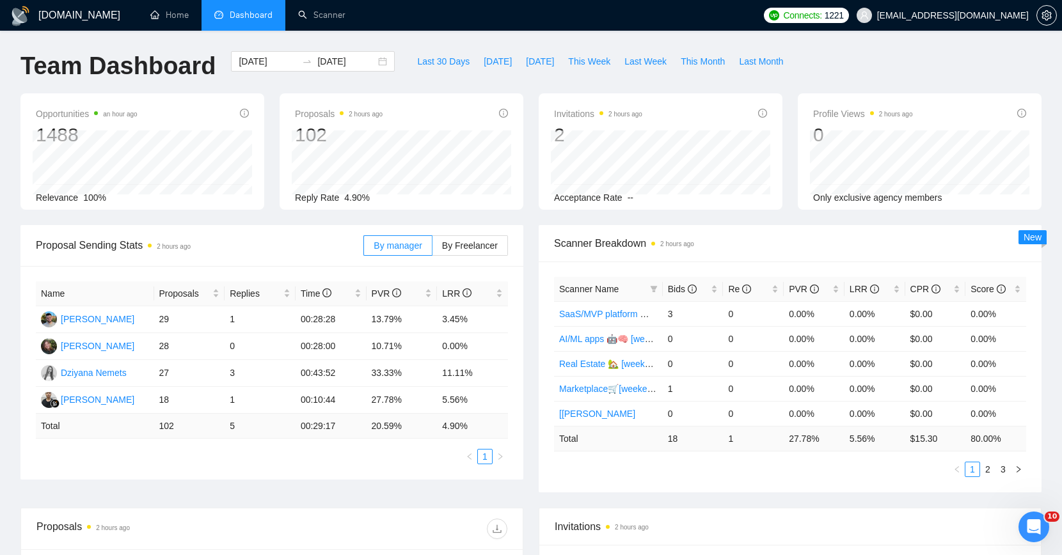
click at [270, 239] on span "Proposal Sending Stats 2 hours ago" at bounding box center [200, 245] width 328 height 16
drag, startPoint x: 193, startPoint y: 245, endPoint x: 161, endPoint y: 242, distance: 32.1
click at [161, 243] on time "2 hours ago" at bounding box center [174, 246] width 34 height 7
click at [182, 239] on span "2 hours ago" at bounding box center [169, 246] width 43 height 14
click at [328, 226] on div "Proposal Sending Stats 2 hours ago By manager By Freelancer" at bounding box center [272, 245] width 472 height 41
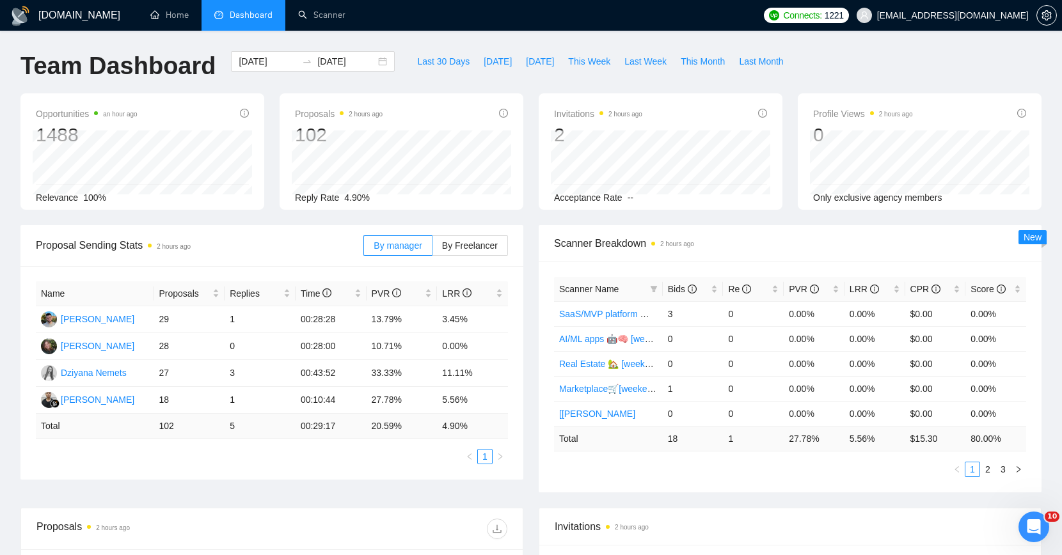
click at [244, 251] on span "Proposal Sending Stats 2 hours ago" at bounding box center [200, 245] width 328 height 16
click at [763, 84] on div "Last 30 Days [DATE] [DATE] This Week Last Week This Month Last Month" at bounding box center [599, 72] width 395 height 42
click at [797, 120] on div "Profile Views 2 hours ago 0 Only exclusive agency members" at bounding box center [919, 151] width 259 height 116
click at [258, 214] on div "Opportunities an hour ago 1488 Relevance 100% Proposals 2 hours ago 102 [DATE] …" at bounding box center [531, 159] width 1036 height 132
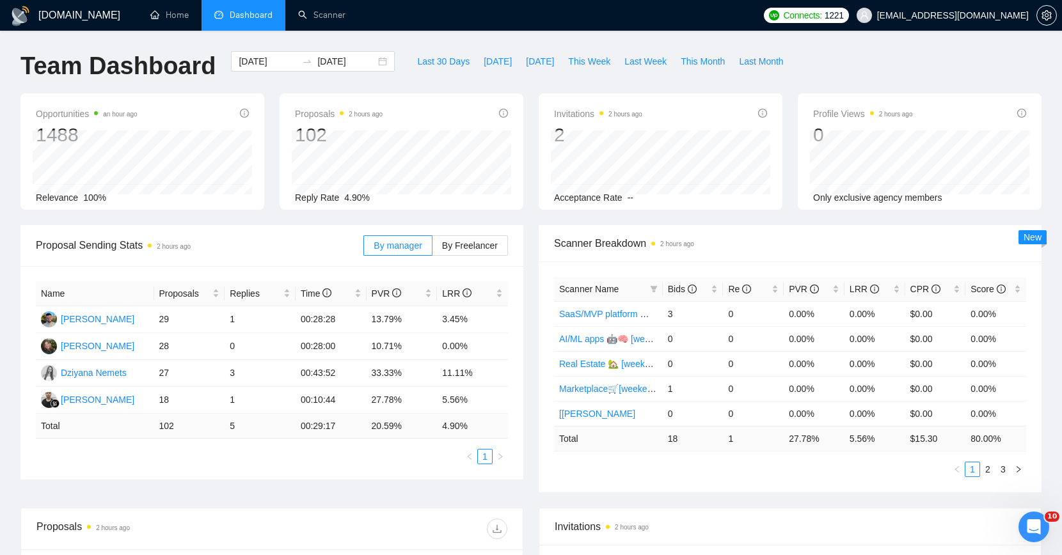
click at [911, 54] on div "Team Dashboard [DATE] [DATE] Last 30 Days [DATE] [DATE] This Week Last Week Thi…" at bounding box center [531, 72] width 1036 height 42
